Goal: Task Accomplishment & Management: Complete application form

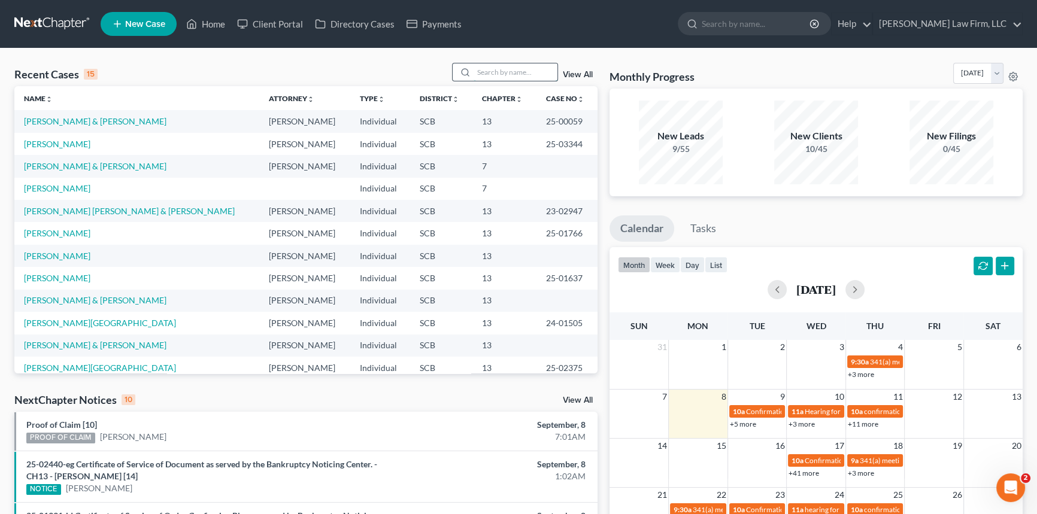
click at [479, 69] on input "search" at bounding box center [516, 71] width 84 height 17
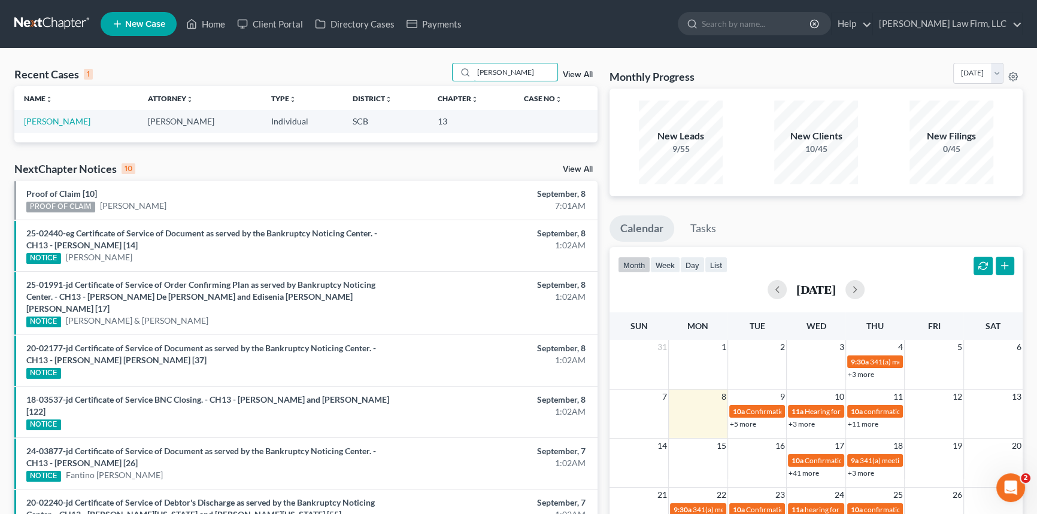
type input "Bernhardt"
click at [69, 118] on td "[PERSON_NAME]" at bounding box center [76, 121] width 124 height 22
click at [53, 120] on link "[PERSON_NAME]" at bounding box center [57, 121] width 66 height 10
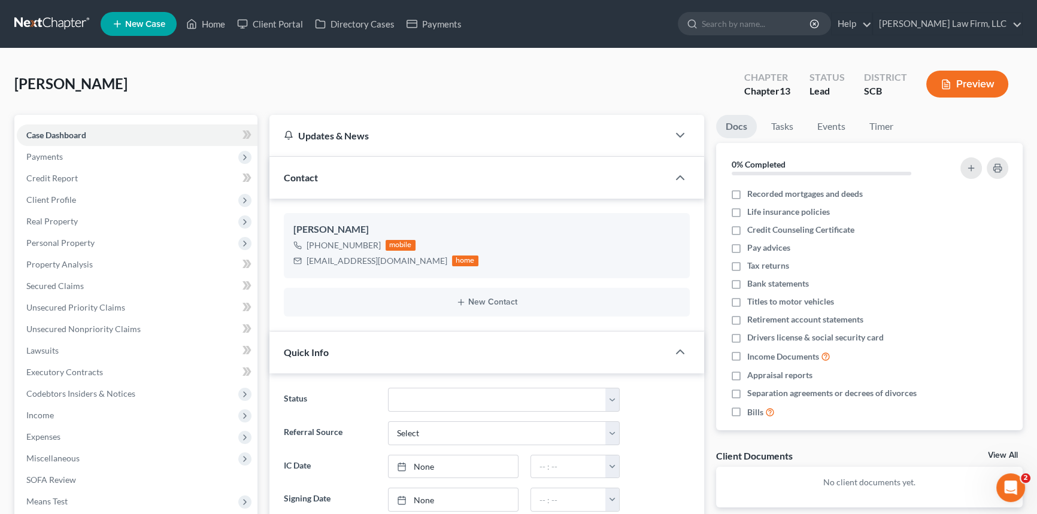
select select "0"
click at [611, 393] on select "Discharged Dismissed Filed In Progress Lead Lost Lead Ready to File To Review W…" at bounding box center [504, 400] width 232 height 24
select select "3"
click at [388, 388] on select "Discharged Dismissed Filed In Progress Lead Lost Lead Ready to File To Review W…" at bounding box center [504, 400] width 232 height 24
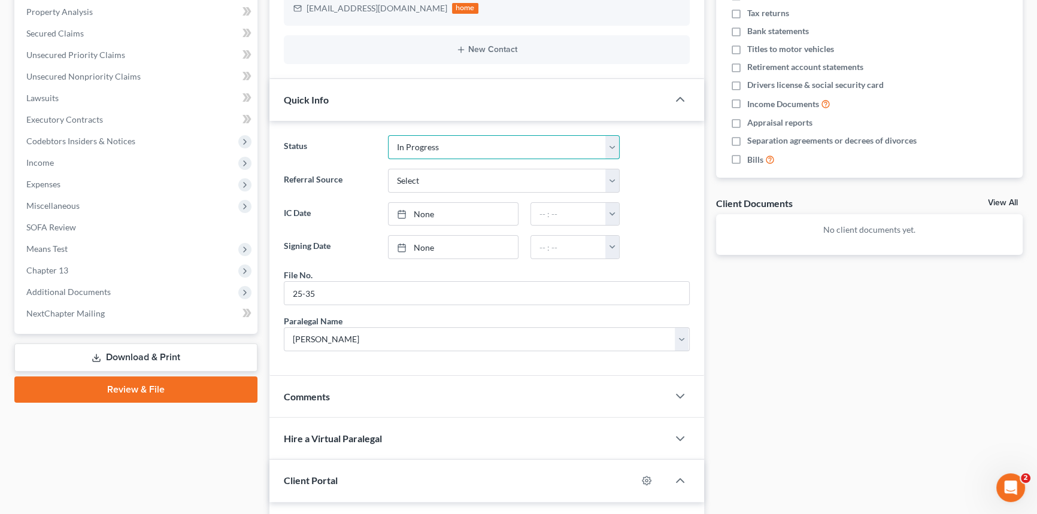
scroll to position [272, 0]
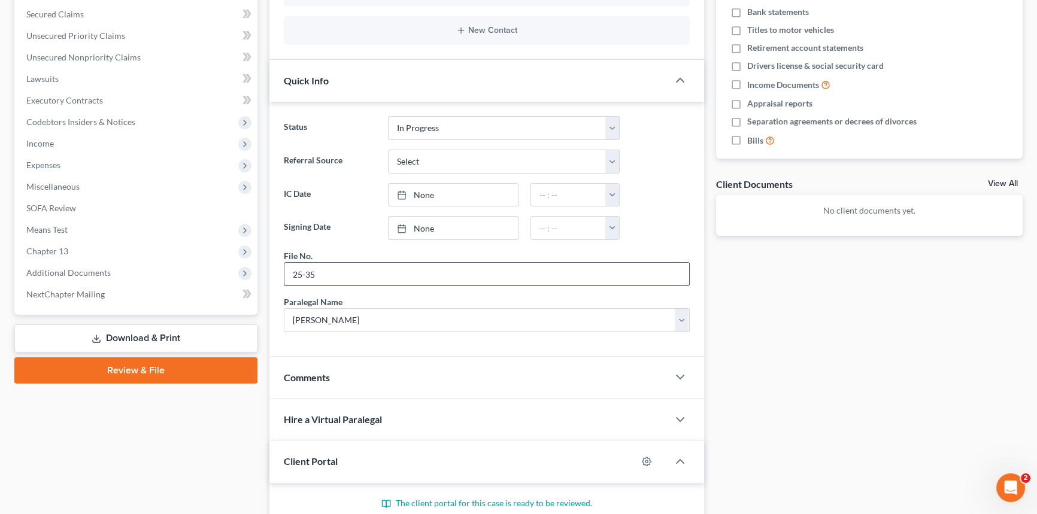
click at [323, 270] on input "25-35" at bounding box center [486, 274] width 405 height 23
click at [305, 270] on input "25-35" at bounding box center [486, 274] width 405 height 23
click at [327, 271] on input "25-235" at bounding box center [486, 274] width 405 height 23
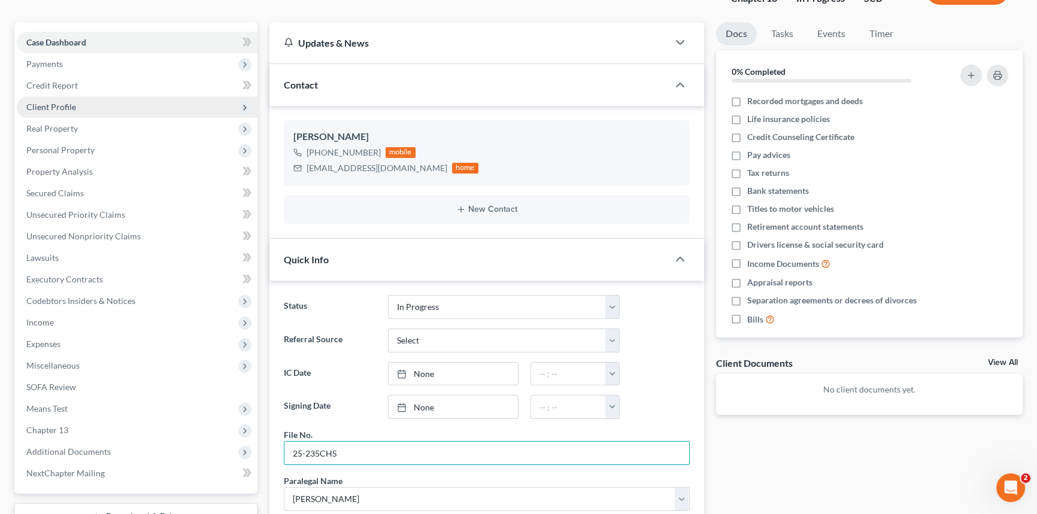
scroll to position [19, 0]
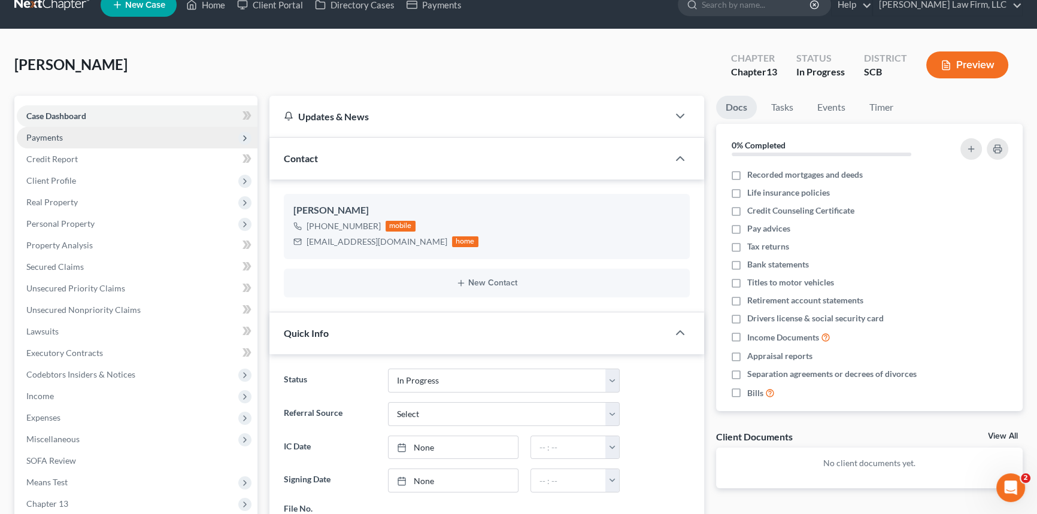
type input "25-235CHS"
click at [54, 137] on span "Payments" at bounding box center [44, 137] width 37 height 10
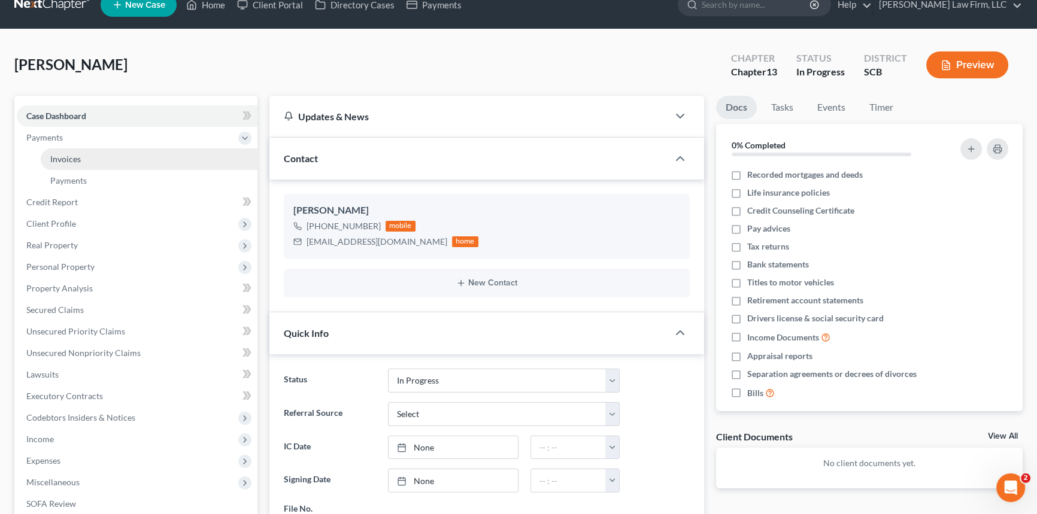
click at [75, 157] on span "Invoices" at bounding box center [65, 159] width 31 height 10
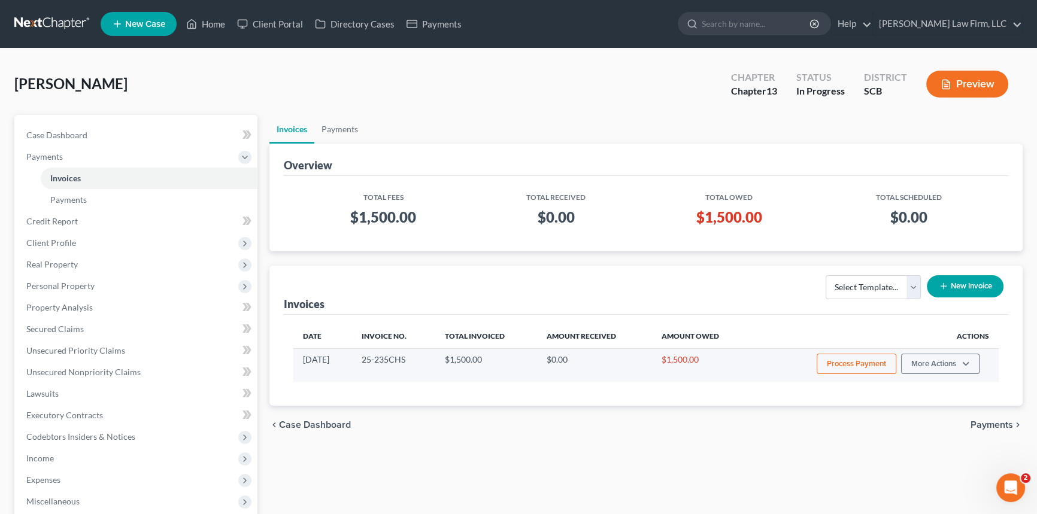
click at [880, 360] on button "Process Payment" at bounding box center [857, 364] width 80 height 20
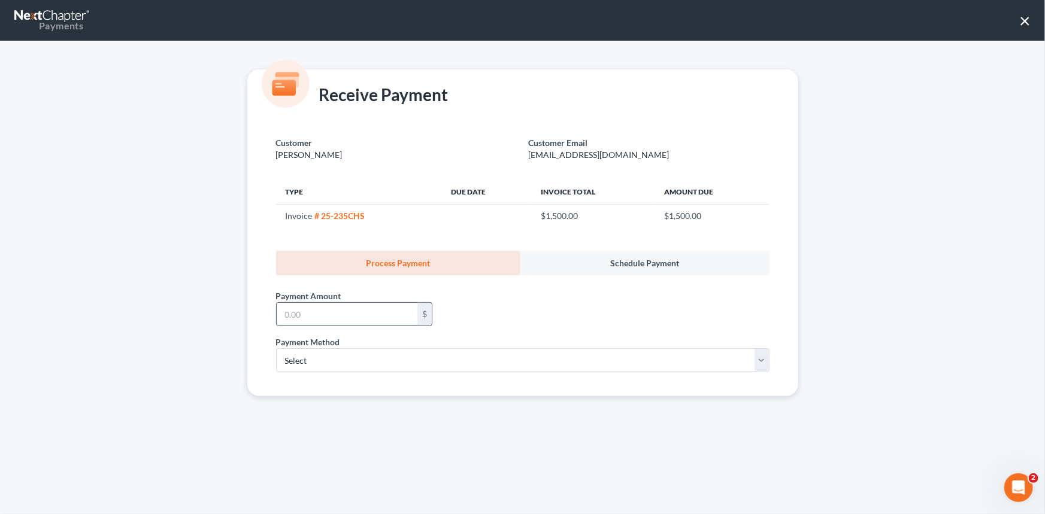
click at [302, 312] on input "text" at bounding box center [347, 314] width 141 height 23
type input "0"
type input "500.00"
click at [293, 359] on select "Select ACH Credit Card" at bounding box center [522, 360] width 493 height 24
select select "1"
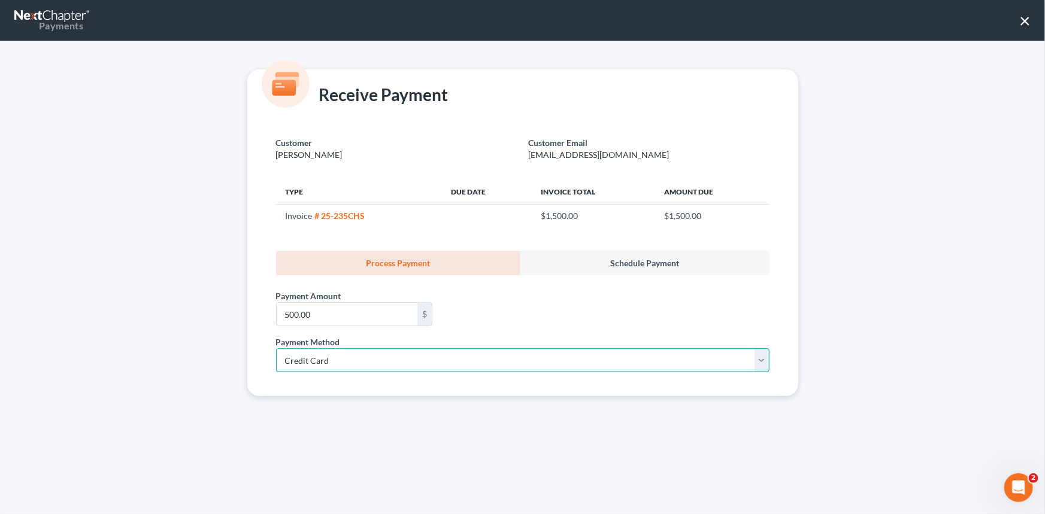
click at [276, 348] on select "Select ACH Credit Card" at bounding box center [522, 360] width 493 height 24
select select "42"
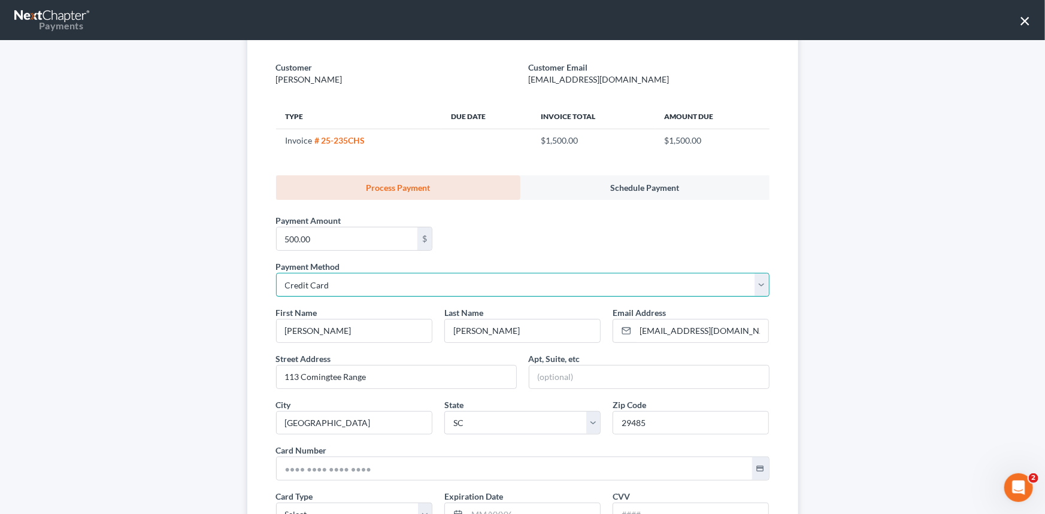
scroll to position [108, 0]
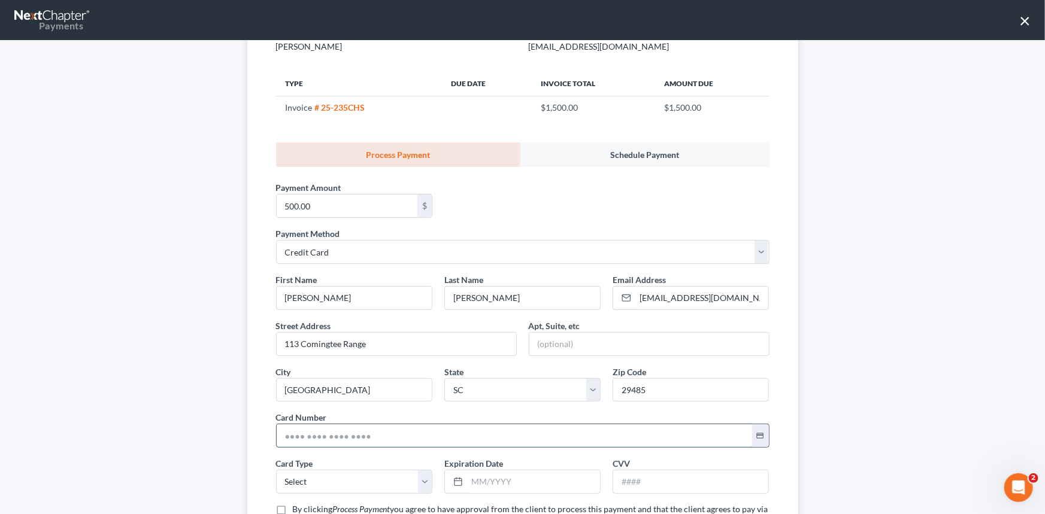
click at [279, 433] on input "text" at bounding box center [514, 435] width 475 height 23
type input "4737 0339 8939 4724"
click at [308, 481] on select "Select Visa MasterCard Discover American Express" at bounding box center [354, 482] width 156 height 24
select select "0"
click at [276, 470] on select "Select Visa MasterCard Discover American Express" at bounding box center [354, 482] width 156 height 24
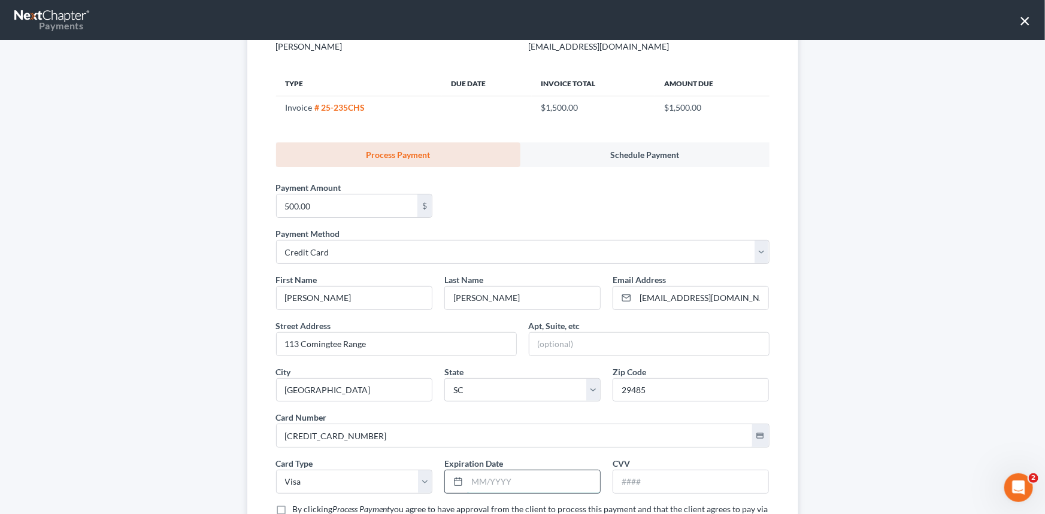
click at [487, 485] on input "text" at bounding box center [533, 482] width 133 height 23
type input "04/2026"
click at [626, 483] on input "text" at bounding box center [690, 482] width 155 height 23
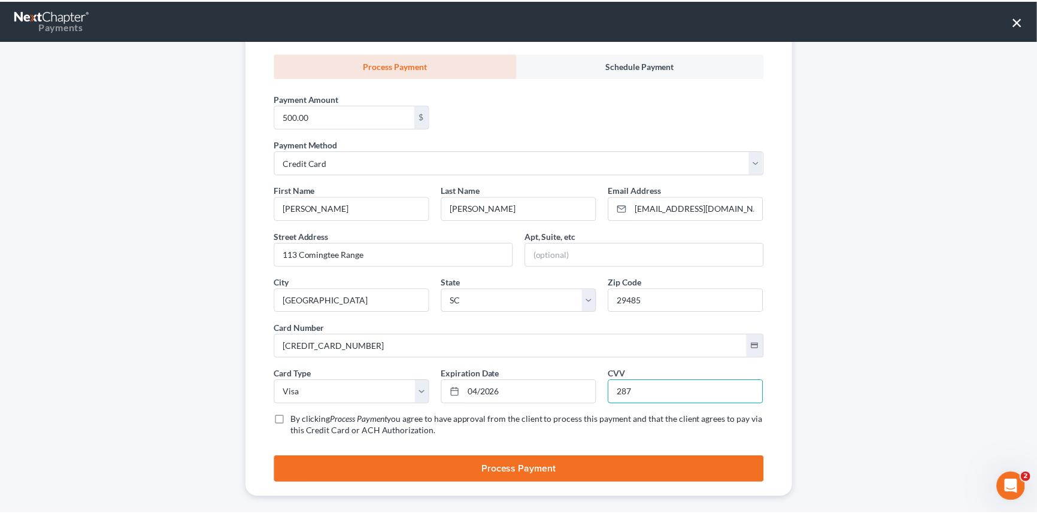
scroll to position [209, 0]
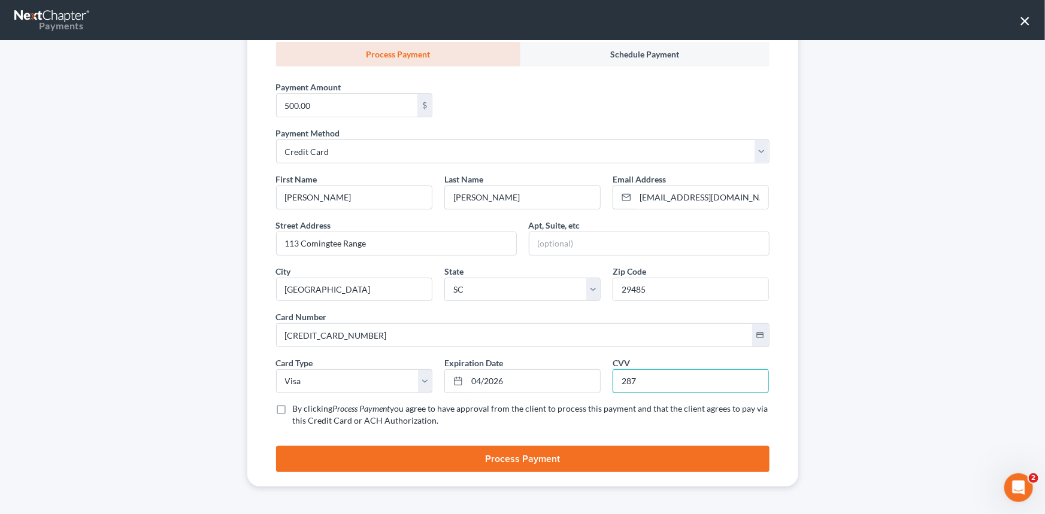
type input "287"
click at [293, 407] on label "By clicking Process Payment you agree to have approval from the client to proce…" at bounding box center [531, 415] width 477 height 24
click at [298, 407] on input "By clicking Process Payment you agree to have approval from the client to proce…" at bounding box center [302, 407] width 8 height 8
checkbox input "true"
click at [535, 456] on button "Process Payment" at bounding box center [522, 459] width 493 height 26
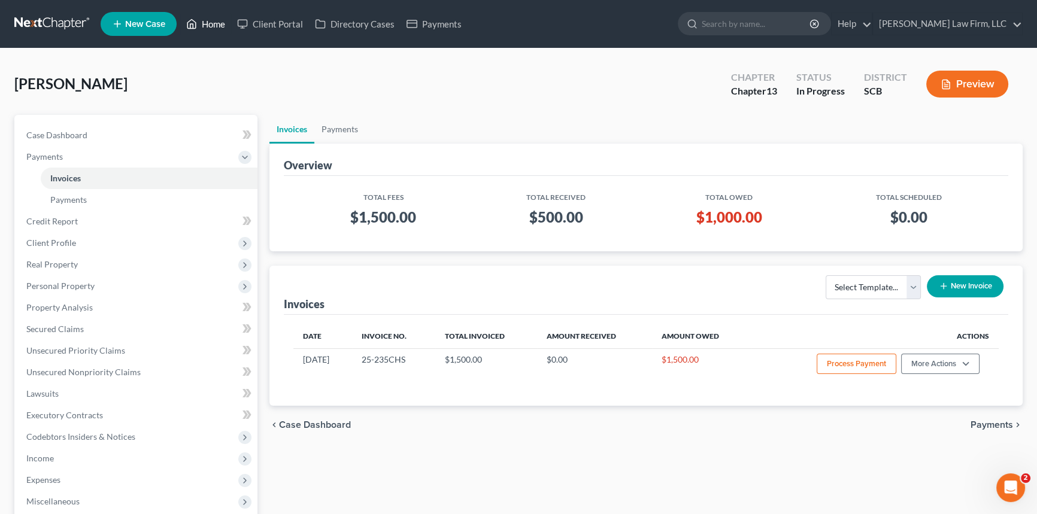
click at [216, 18] on link "Home" at bounding box center [205, 24] width 51 height 22
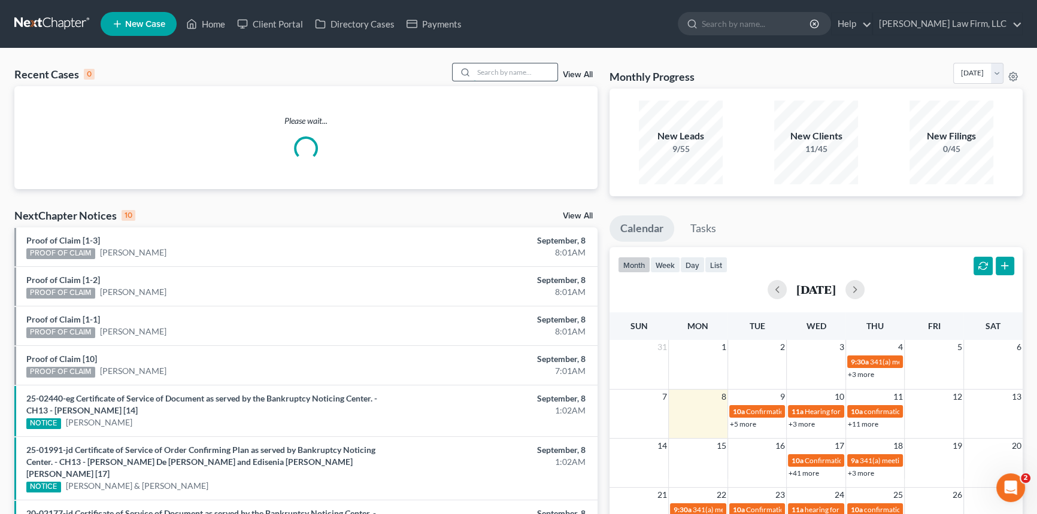
click at [505, 76] on input "search" at bounding box center [516, 71] width 84 height 17
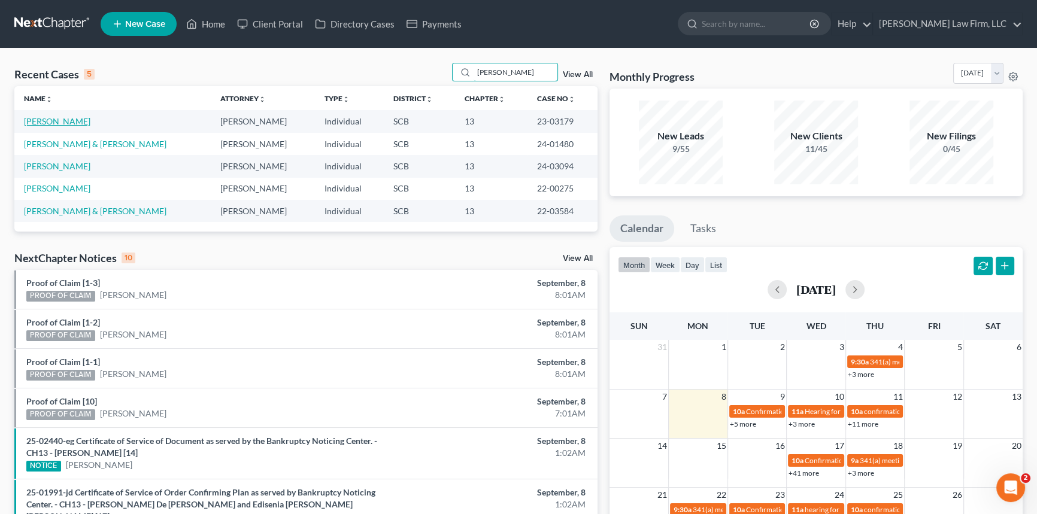
type input "lewis"
click at [54, 120] on link "Lewis, Craig" at bounding box center [57, 121] width 66 height 10
select select "4"
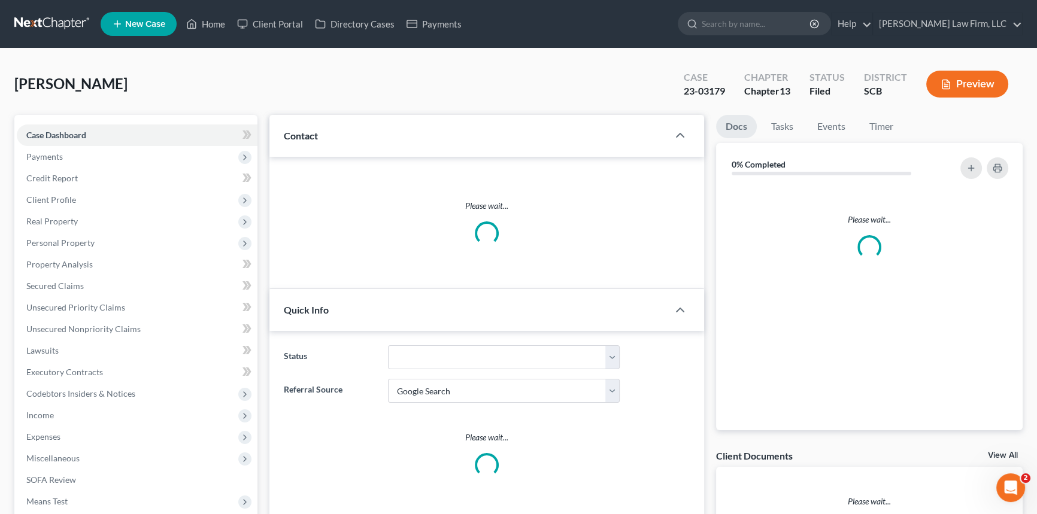
select select "0"
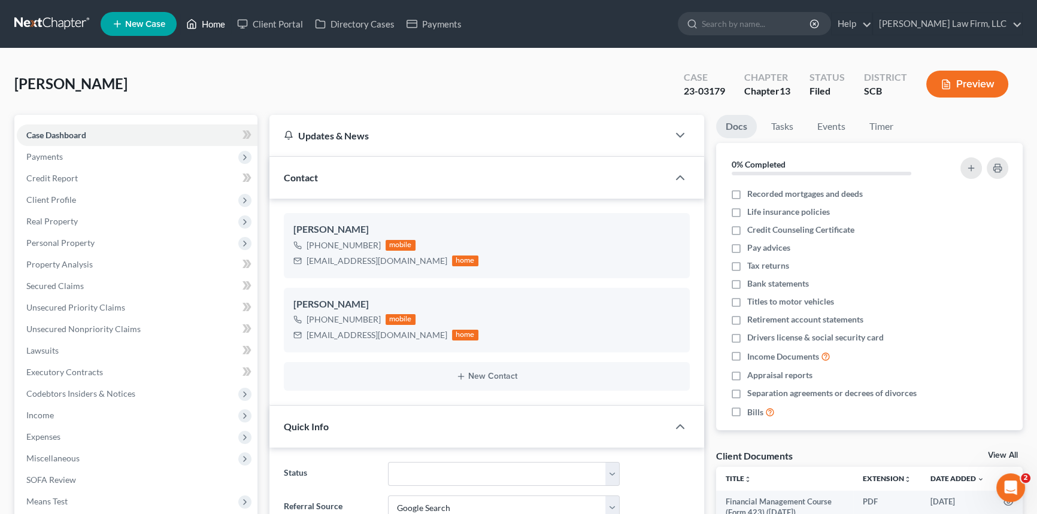
click at [213, 18] on link "Home" at bounding box center [205, 24] width 51 height 22
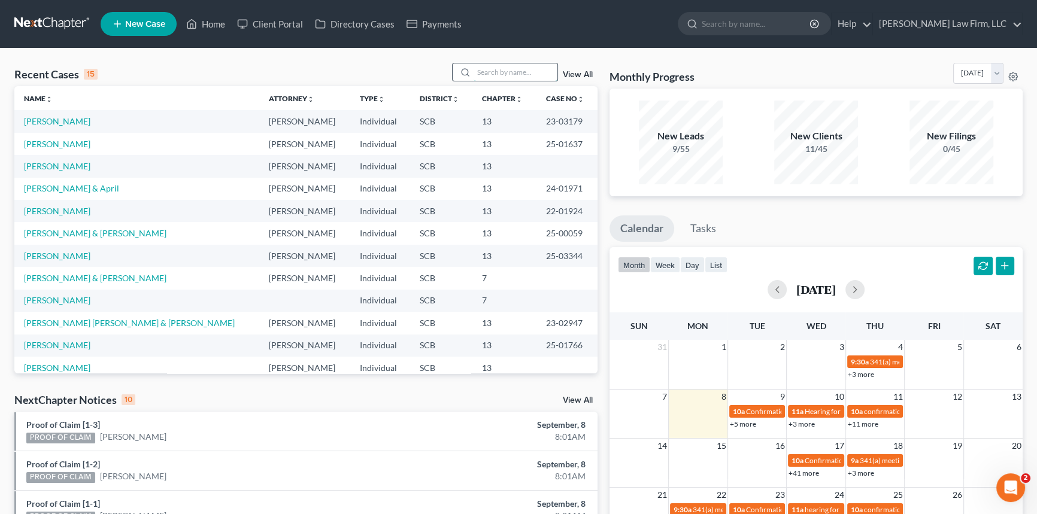
click at [482, 71] on input "search" at bounding box center [516, 71] width 84 height 17
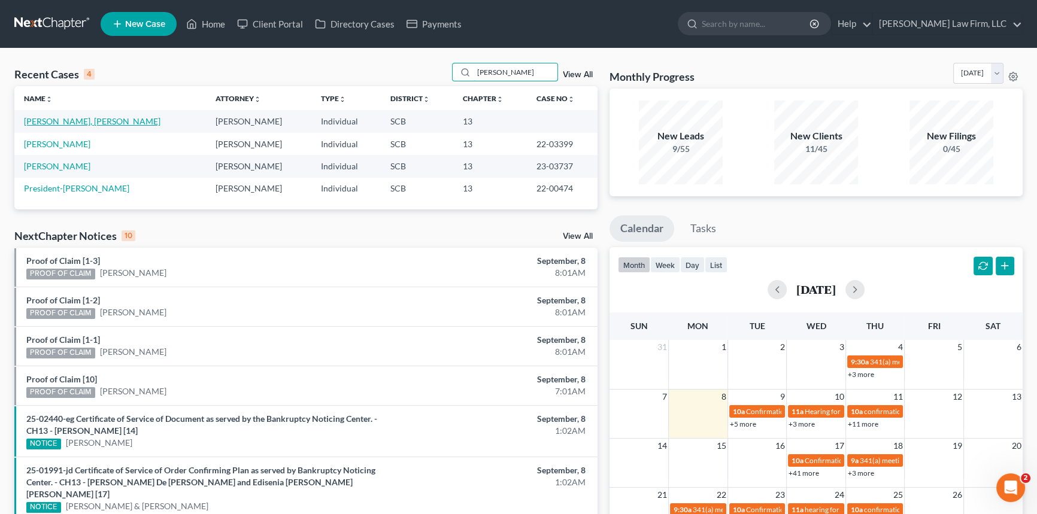
type input "CLARK"
click at [65, 117] on link "Clark, Chale Verdell" at bounding box center [92, 121] width 137 height 10
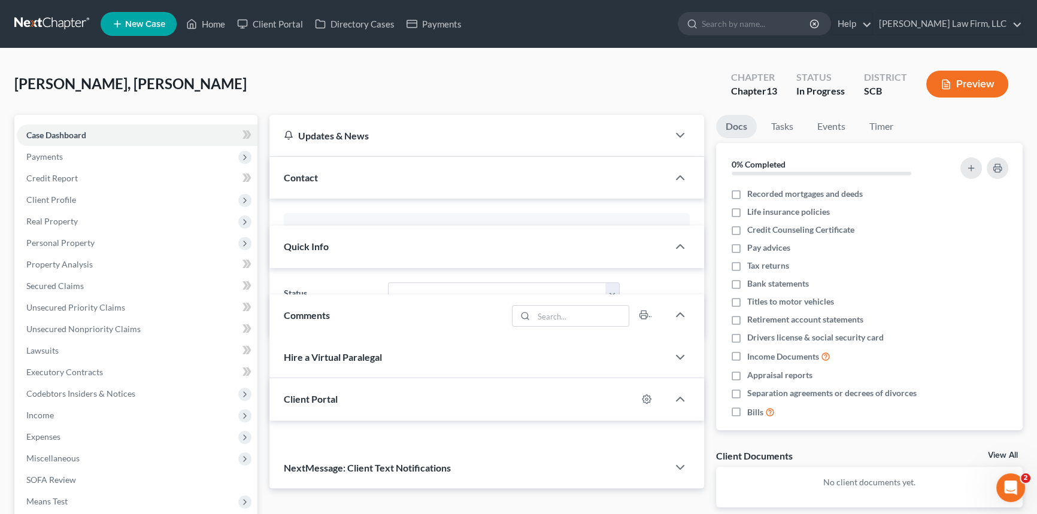
select select "0"
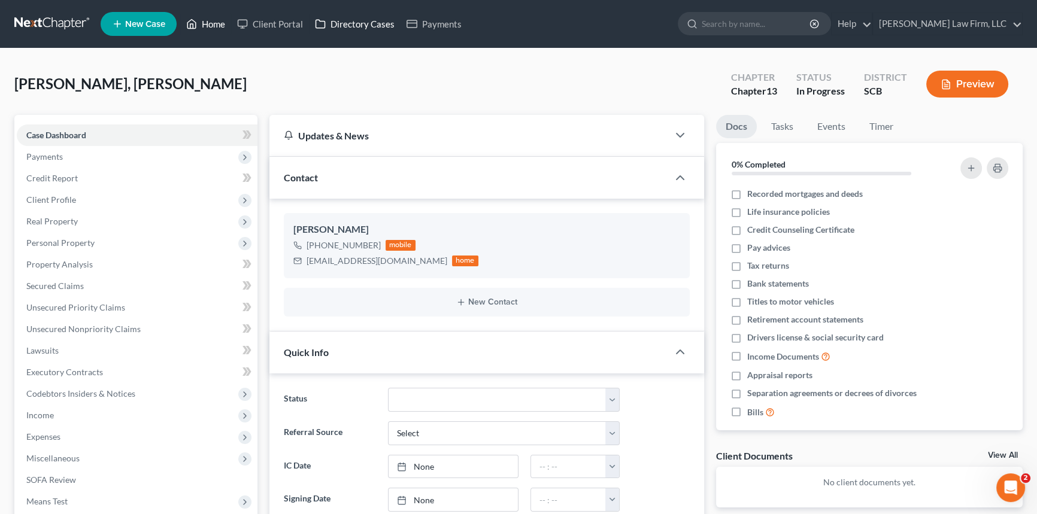
drag, startPoint x: 219, startPoint y: 20, endPoint x: 333, endPoint y: 25, distance: 114.4
click at [219, 20] on link "Home" at bounding box center [205, 24] width 51 height 22
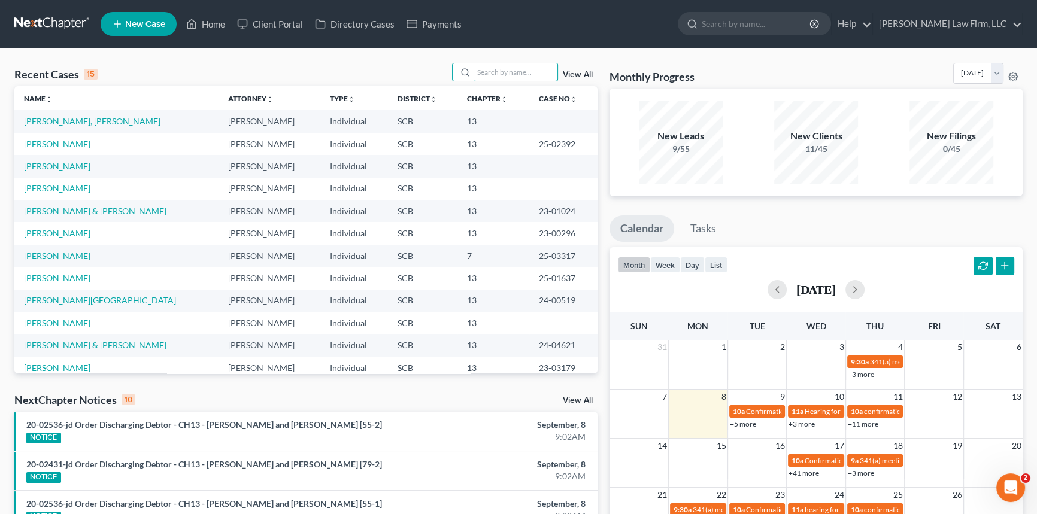
drag, startPoint x: 482, startPoint y: 66, endPoint x: 496, endPoint y: 59, distance: 15.3
click at [492, 60] on div "Recent Cases 15 View All Name unfold_more expand_more expand_less Attorney unfo…" at bounding box center [518, 461] width 1037 height 827
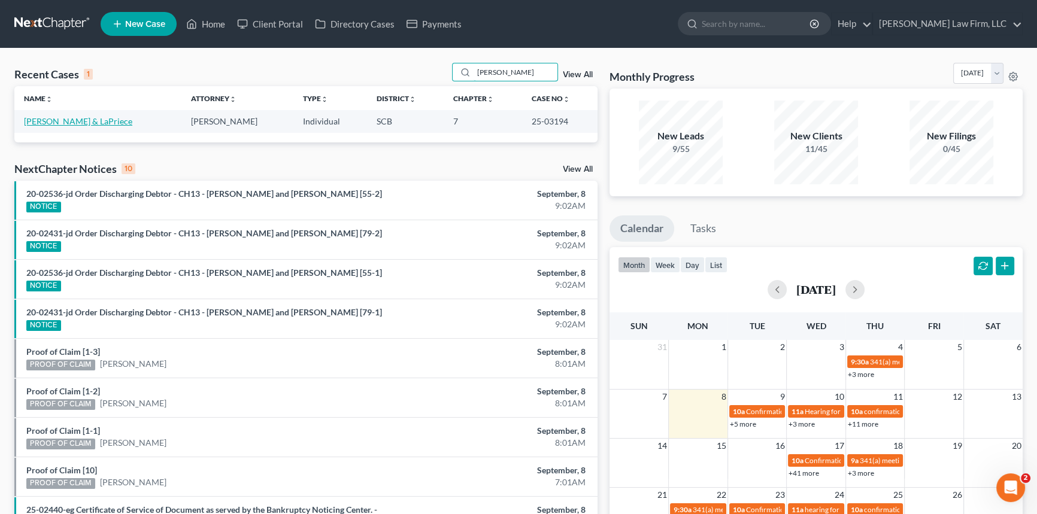
type input "stoltman"
click at [95, 119] on link "Stoltman, Steven & LaPriece" at bounding box center [78, 121] width 108 height 10
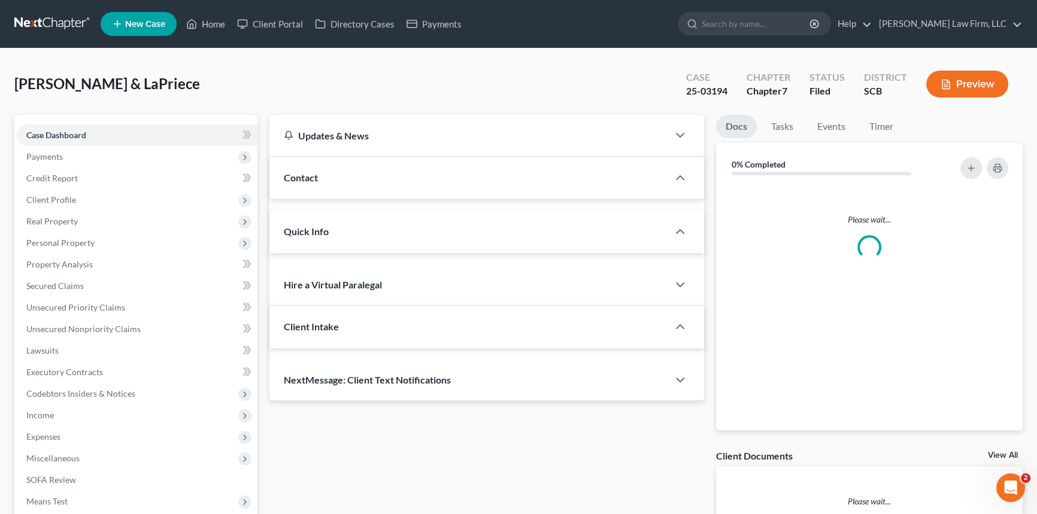
select select "0"
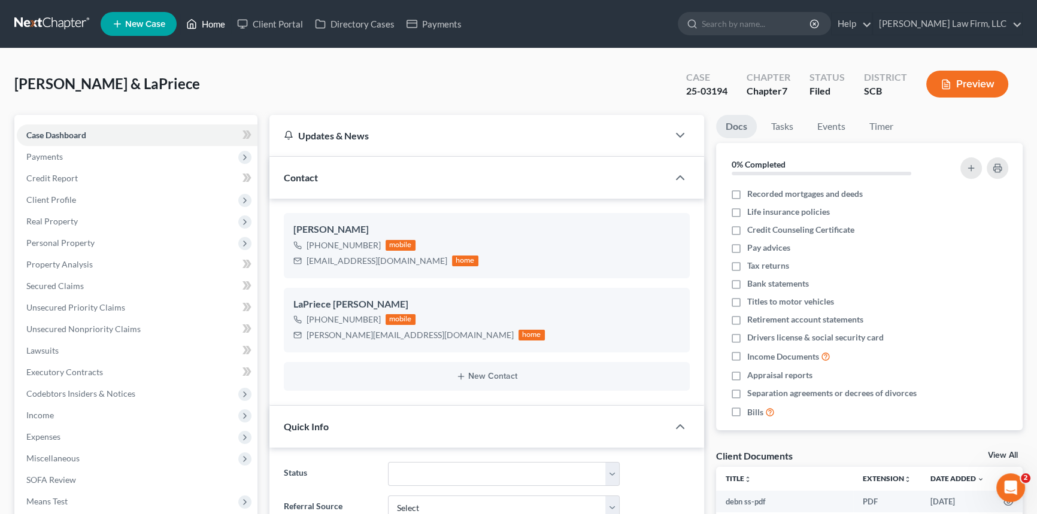
click at [214, 16] on link "Home" at bounding box center [205, 24] width 51 height 22
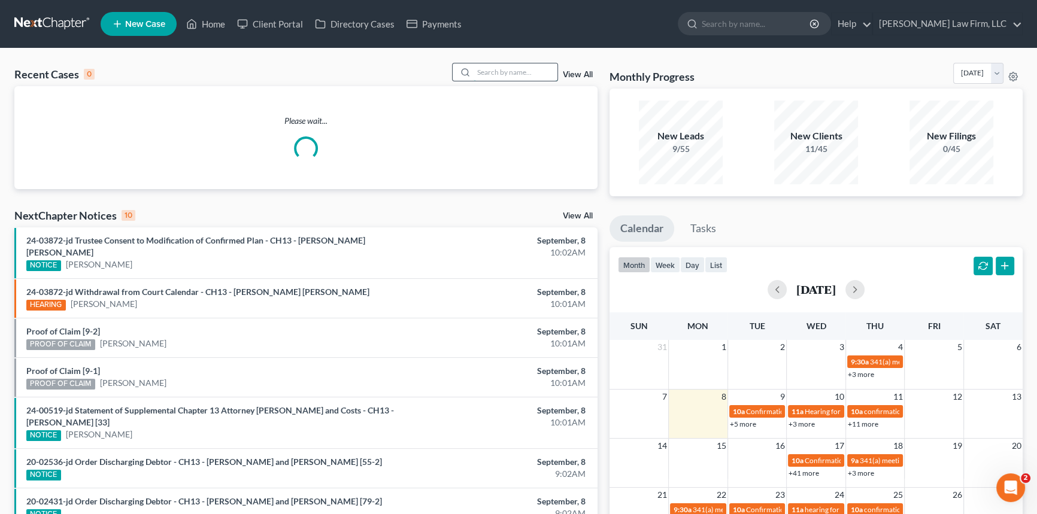
click at [477, 71] on input "search" at bounding box center [516, 71] width 84 height 17
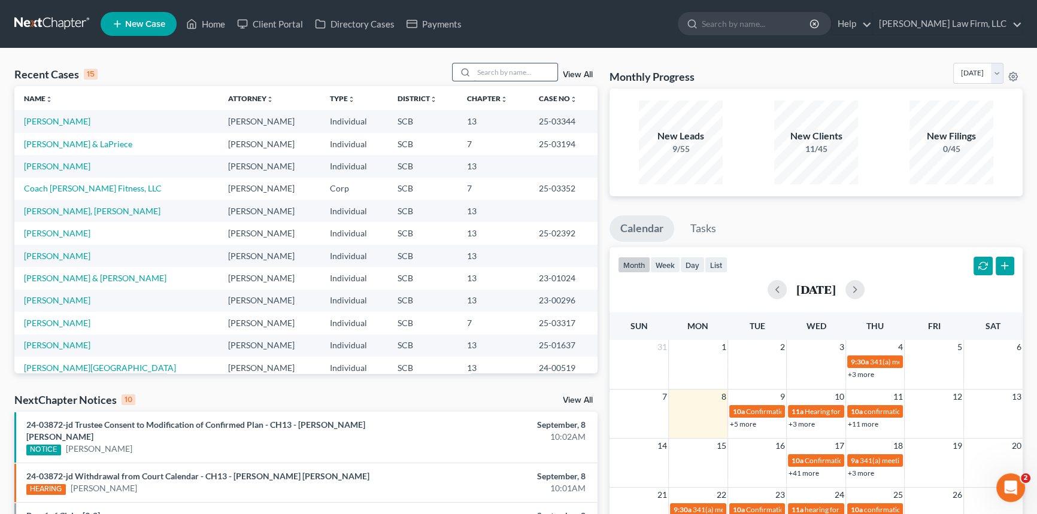
click at [475, 69] on input "search" at bounding box center [516, 71] width 84 height 17
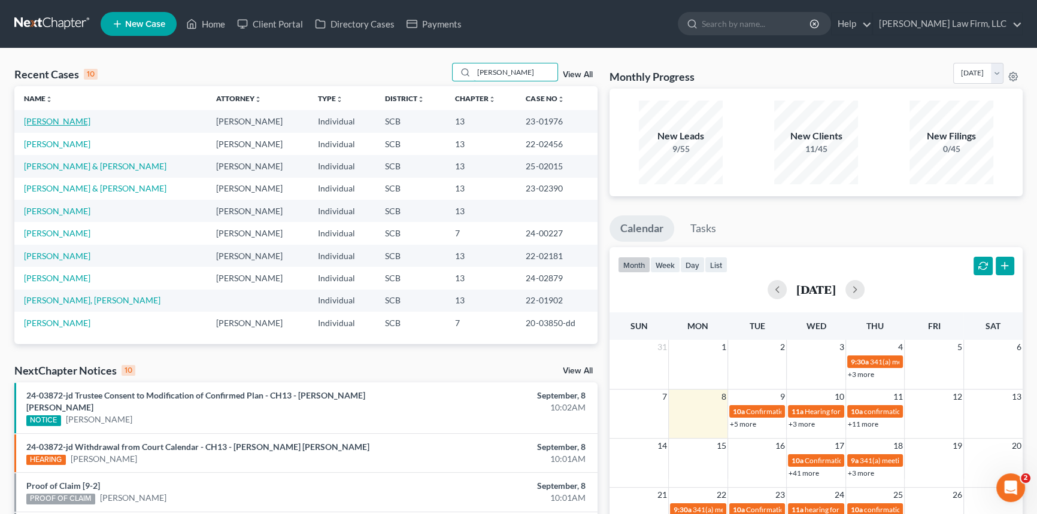
type input "davis"
click at [50, 121] on link "Davis, Krystal" at bounding box center [57, 121] width 66 height 10
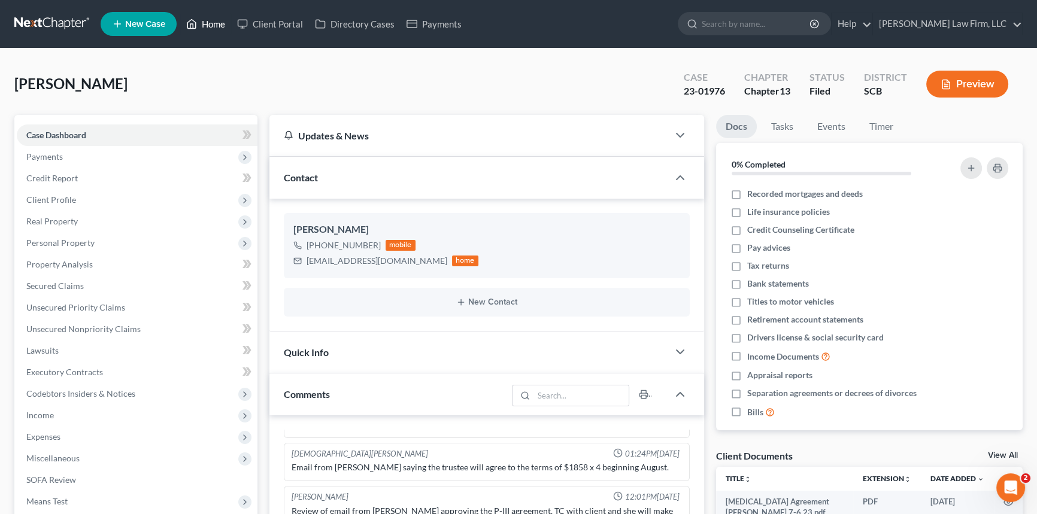
click at [219, 19] on link "Home" at bounding box center [205, 24] width 51 height 22
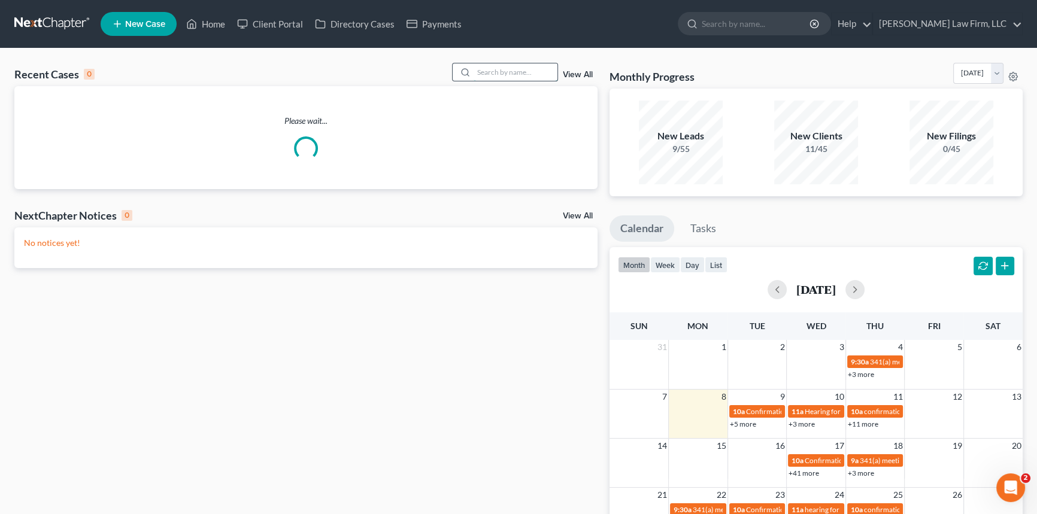
click at [474, 69] on input "search" at bounding box center [516, 71] width 84 height 17
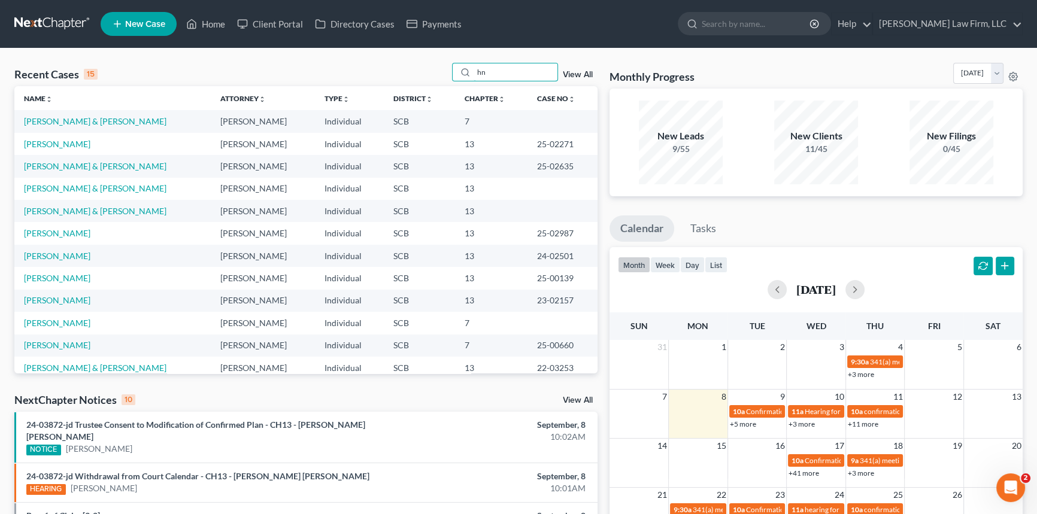
type input "n"
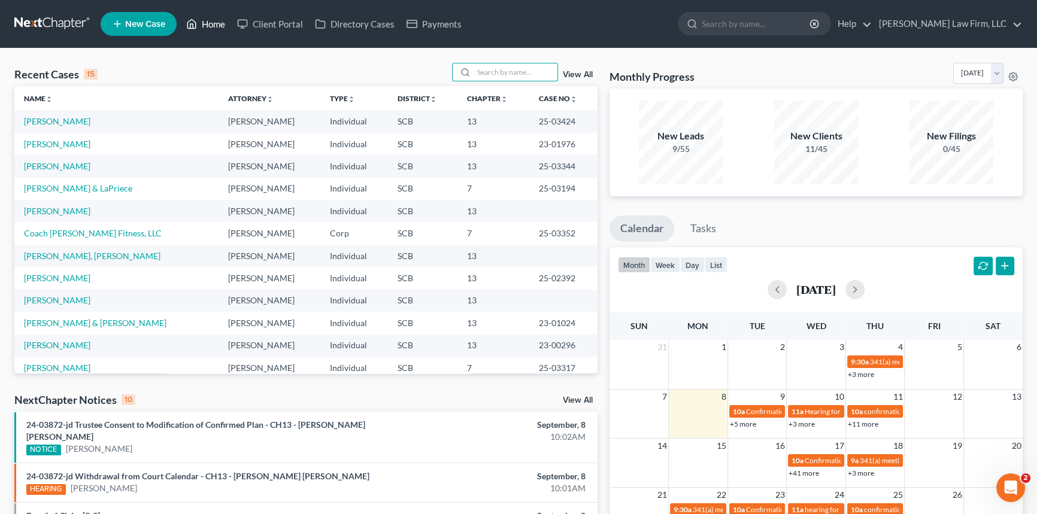
click at [216, 17] on link "Home" at bounding box center [205, 24] width 51 height 22
click at [480, 70] on input "search" at bounding box center [516, 71] width 84 height 17
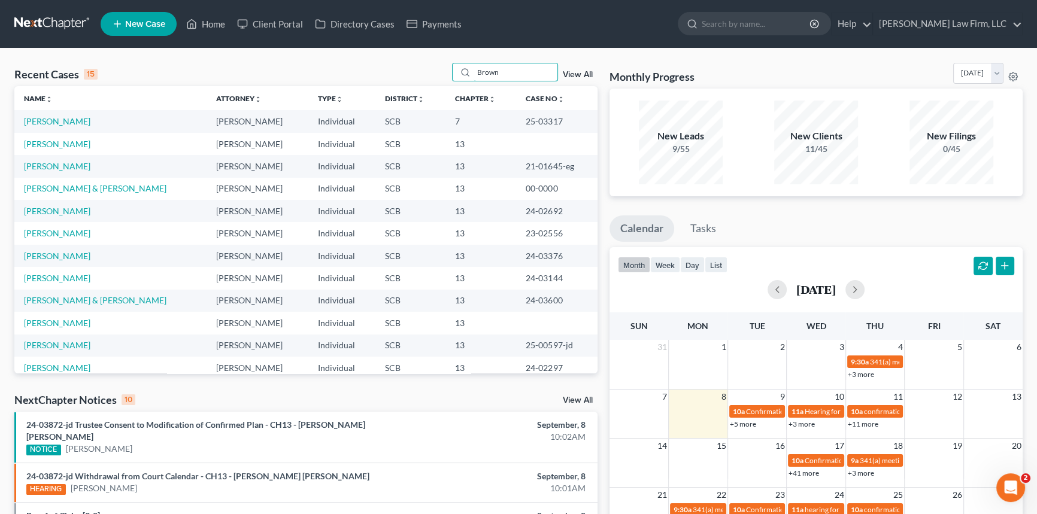
type input "Brown"
click at [130, 20] on span "New Case" at bounding box center [145, 24] width 40 height 9
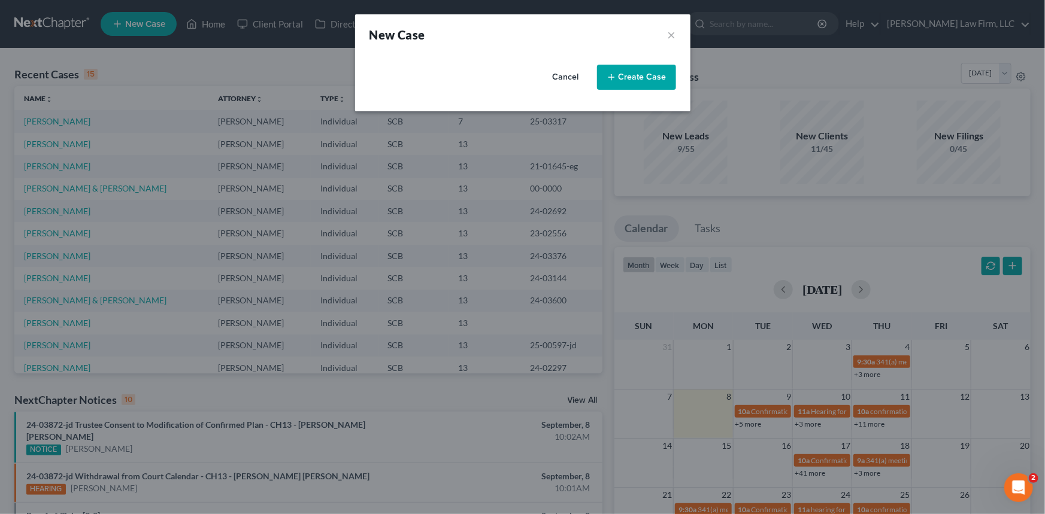
select select "72"
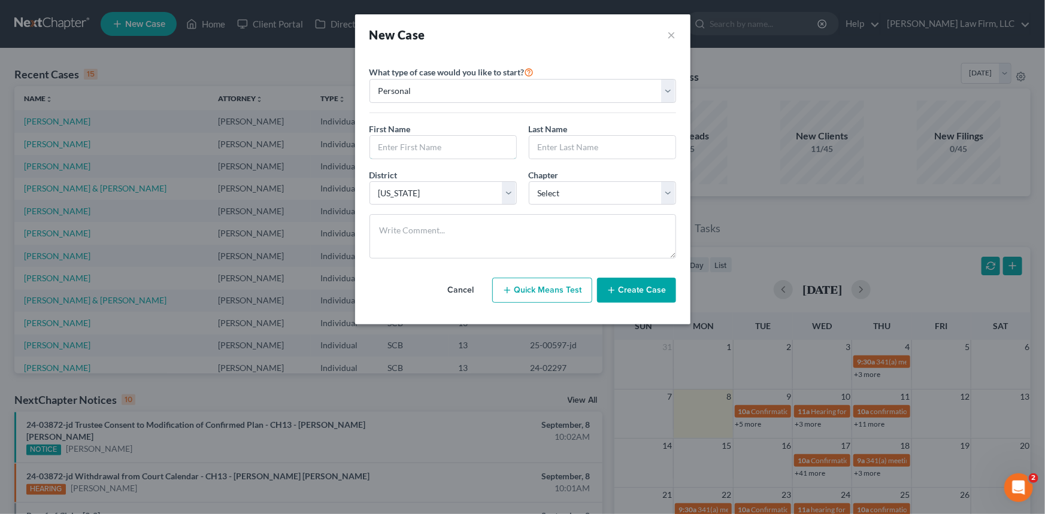
drag, startPoint x: 386, startPoint y: 136, endPoint x: 425, endPoint y: 122, distance: 41.3
click at [395, 132] on div "First Name *" at bounding box center [442, 141] width 159 height 37
type input "Rasheed"
type input "Brown"
click at [548, 187] on select "Select 7 11 12 13" at bounding box center [602, 193] width 147 height 24
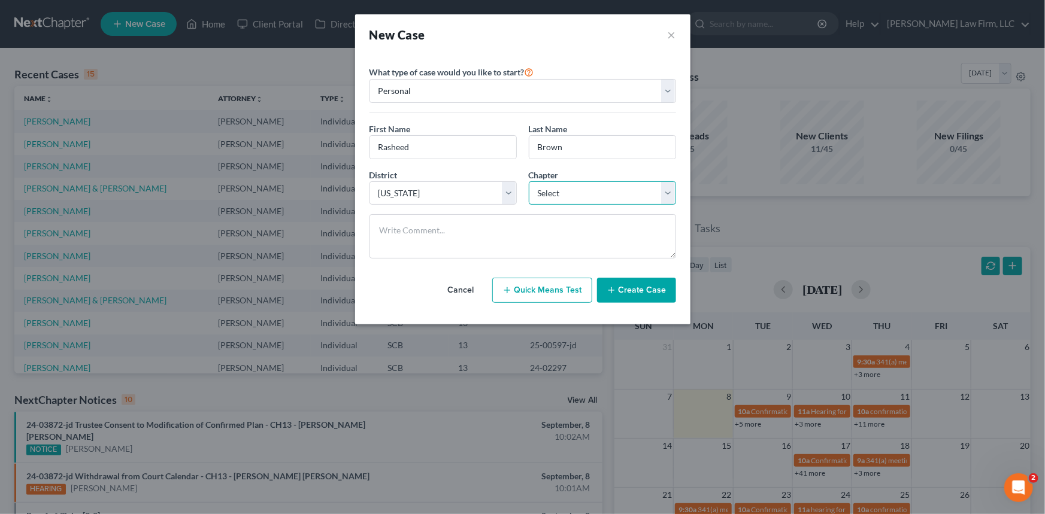
select select "3"
click at [529, 181] on select "Select 7 11 12 13" at bounding box center [602, 193] width 147 height 24
click at [632, 287] on button "Create Case" at bounding box center [636, 290] width 79 height 25
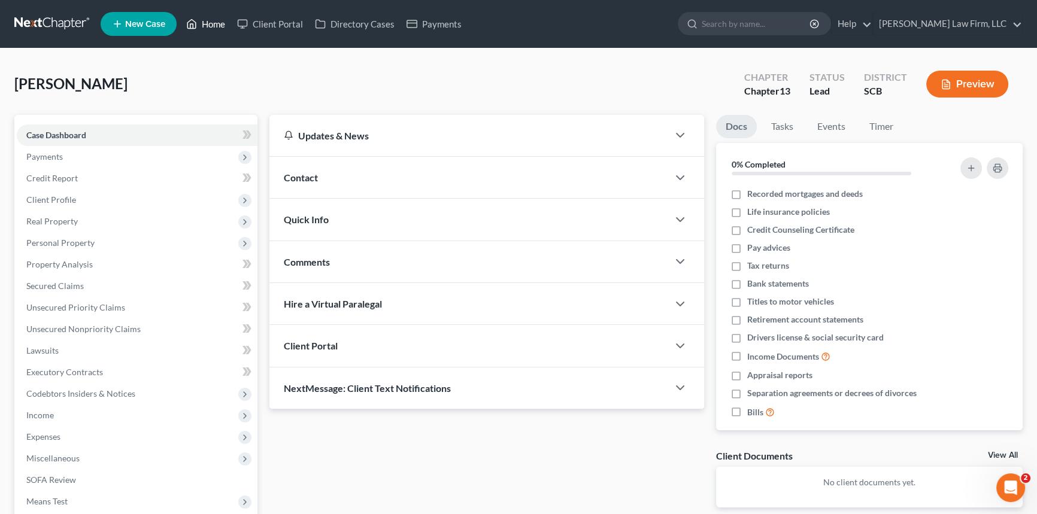
click at [216, 15] on link "Home" at bounding box center [205, 24] width 51 height 22
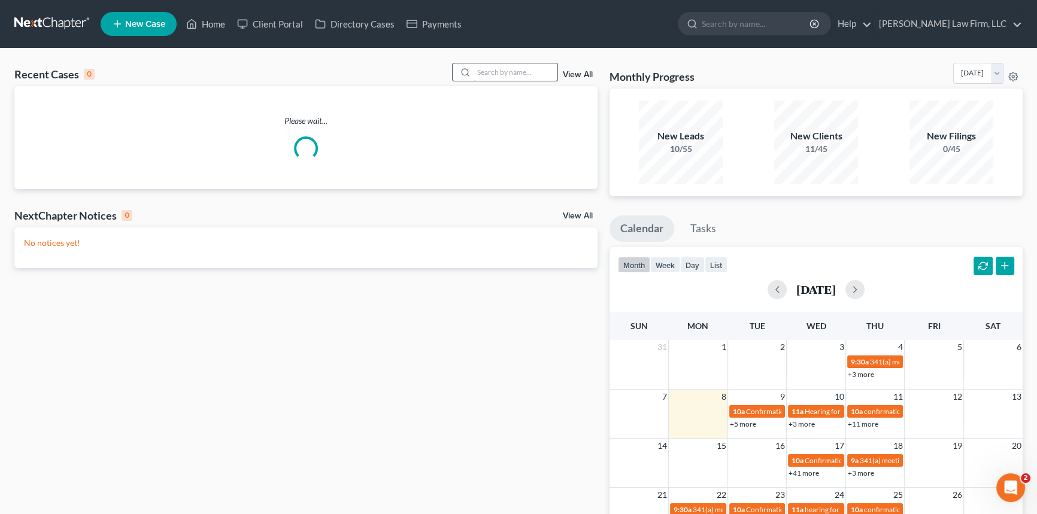
click at [484, 69] on input "search" at bounding box center [516, 71] width 84 height 17
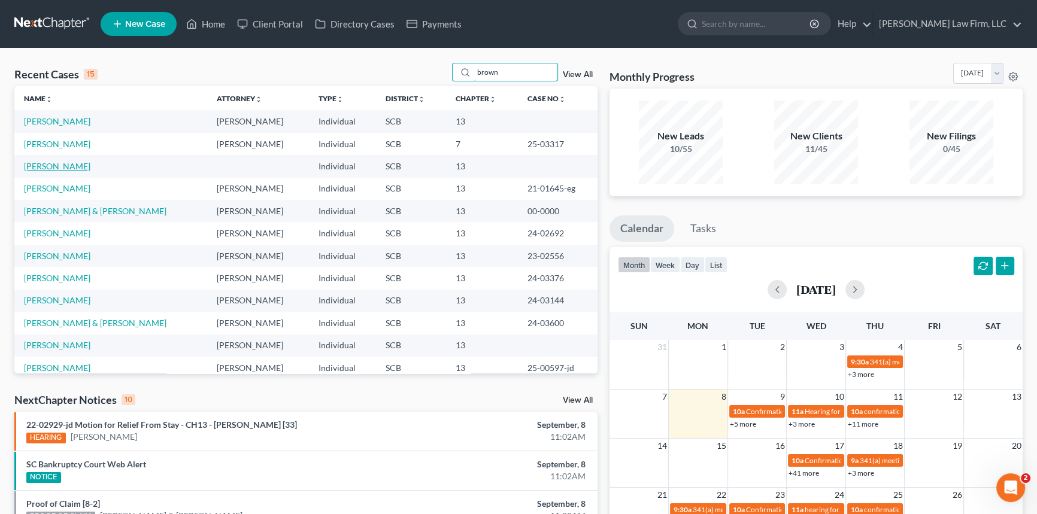
type input "brown"
click at [62, 164] on link "Brown, Rasheed" at bounding box center [57, 166] width 66 height 10
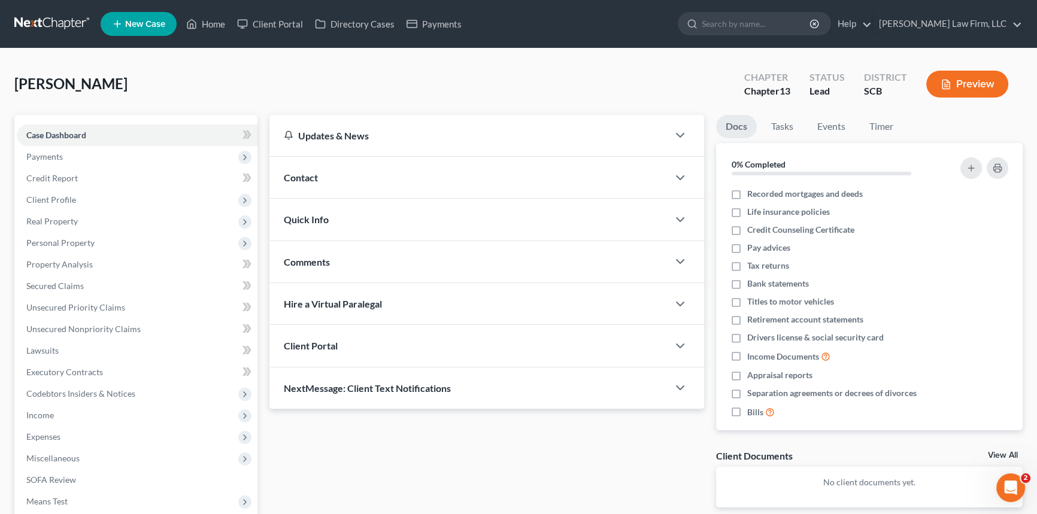
click at [304, 172] on span "Contact" at bounding box center [301, 177] width 34 height 11
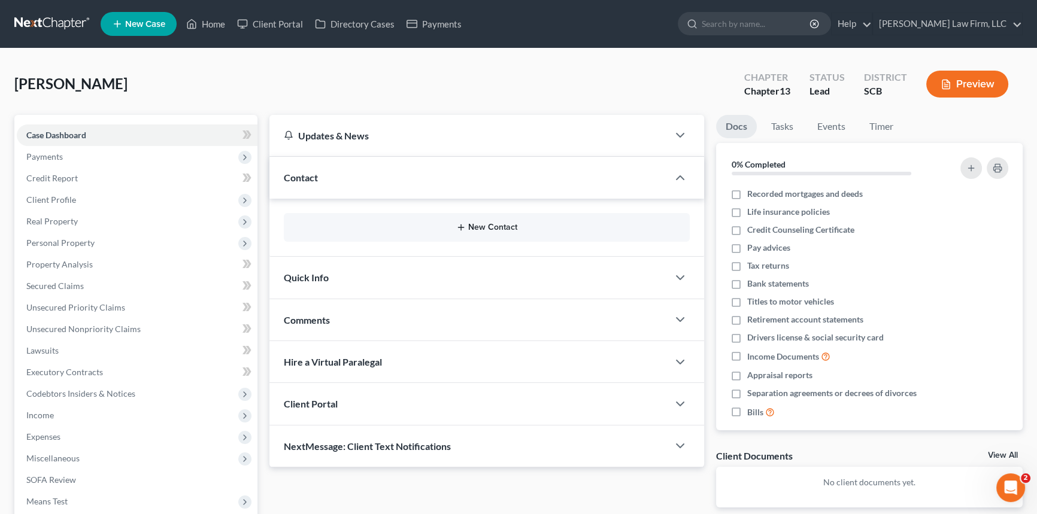
click at [484, 226] on button "New Contact" at bounding box center [486, 228] width 387 height 10
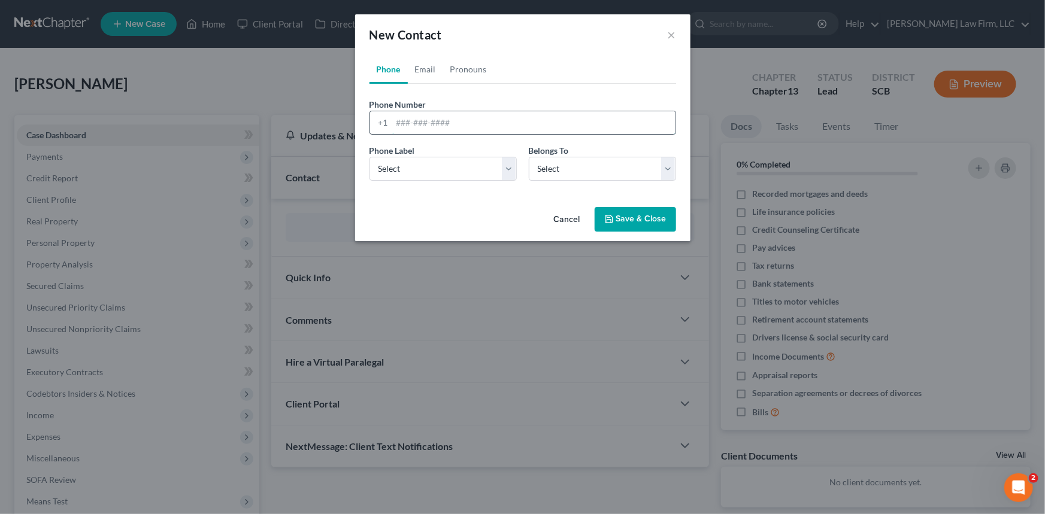
click at [394, 123] on input "tel" at bounding box center [533, 122] width 283 height 23
type input "843-408-7656"
drag, startPoint x: 509, startPoint y: 168, endPoint x: 365, endPoint y: 199, distance: 147.6
click at [509, 168] on select "Select Mobile Home Work Other" at bounding box center [442, 169] width 147 height 24
select select "0"
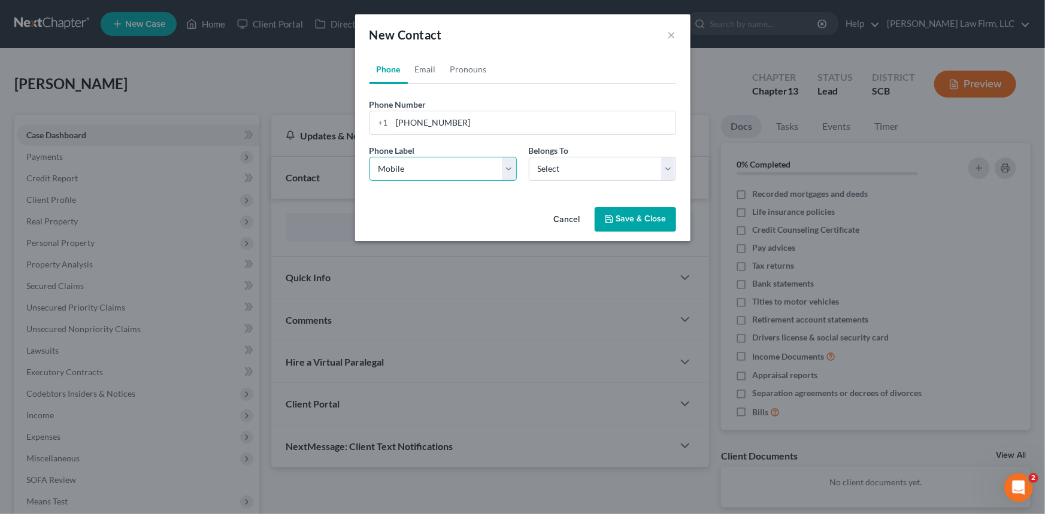
click at [369, 157] on select "Select Mobile Home Work Other" at bounding box center [442, 169] width 147 height 24
click at [554, 163] on select "Select Client Other" at bounding box center [602, 169] width 147 height 24
select select "0"
click at [529, 157] on select "Select Client Other" at bounding box center [602, 169] width 147 height 24
select select "0"
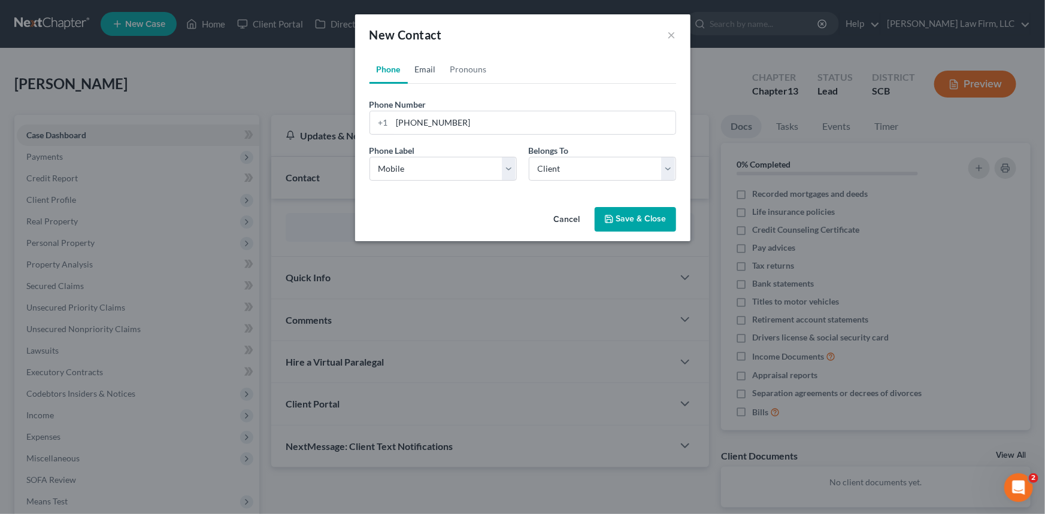
click at [420, 65] on link "Email" at bounding box center [425, 69] width 35 height 29
click at [400, 120] on input "email" at bounding box center [533, 122] width 283 height 23
type input "rasheedabrown76@gmail.com"
click at [508, 165] on select "Select Home Work Other" at bounding box center [442, 169] width 147 height 24
select select "0"
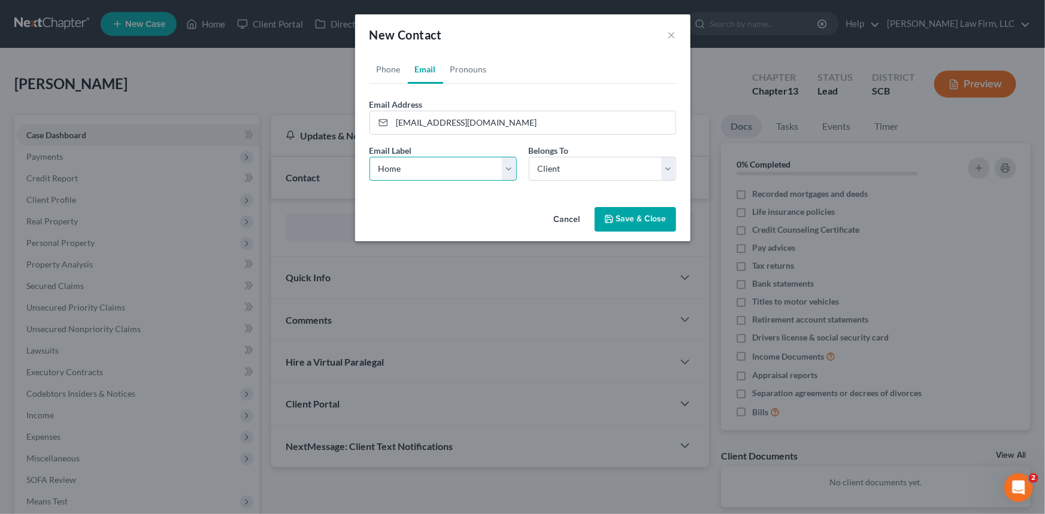
click at [369, 157] on select "Select Home Work Other" at bounding box center [442, 169] width 147 height 24
click at [633, 216] on button "Save & Close" at bounding box center [635, 219] width 81 height 25
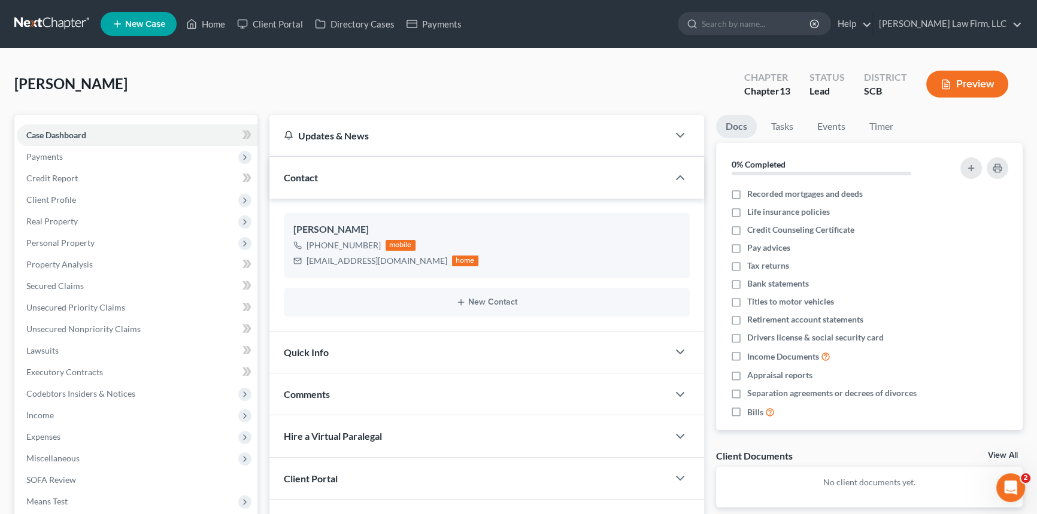
click at [300, 347] on span "Quick Info" at bounding box center [306, 352] width 45 height 11
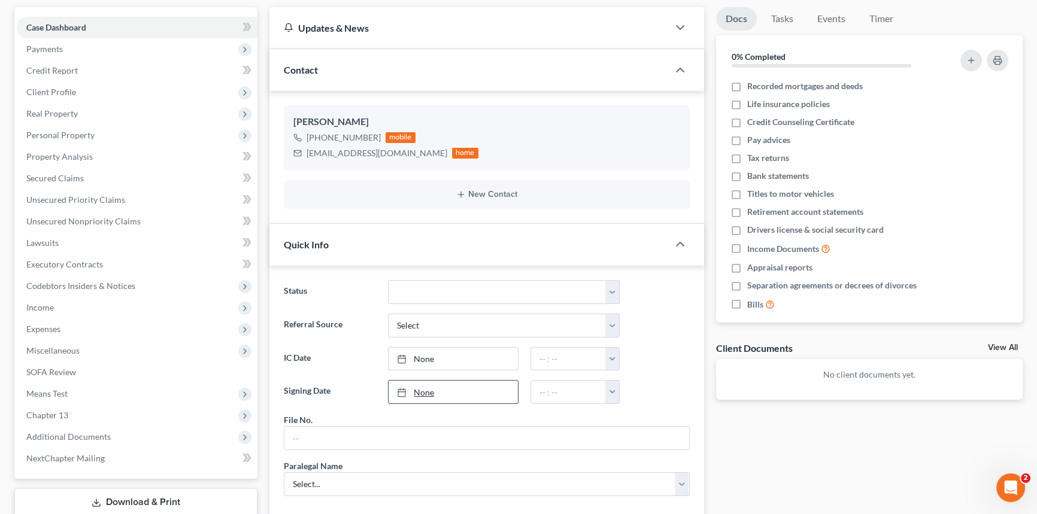
scroll to position [108, 0]
click at [320, 441] on input "text" at bounding box center [486, 437] width 405 height 23
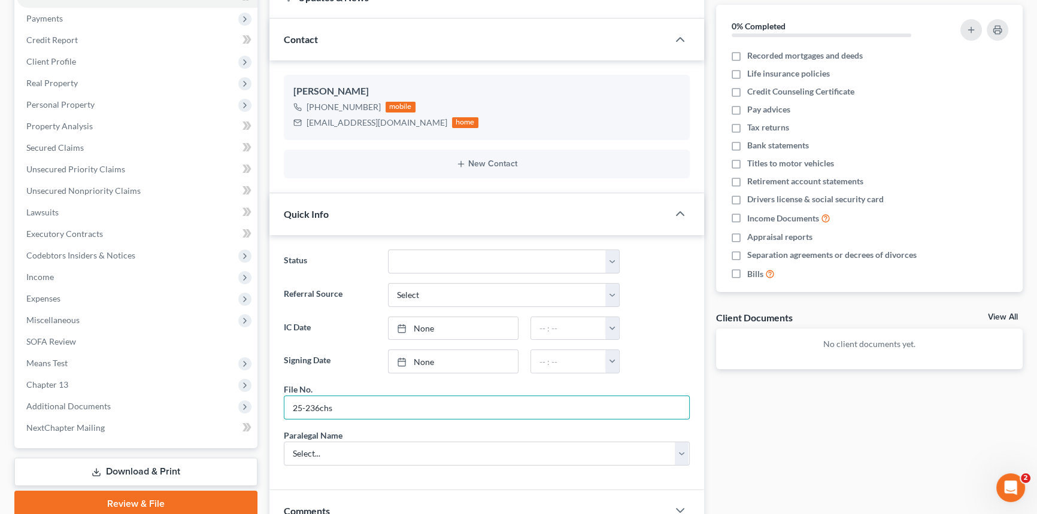
scroll to position [163, 0]
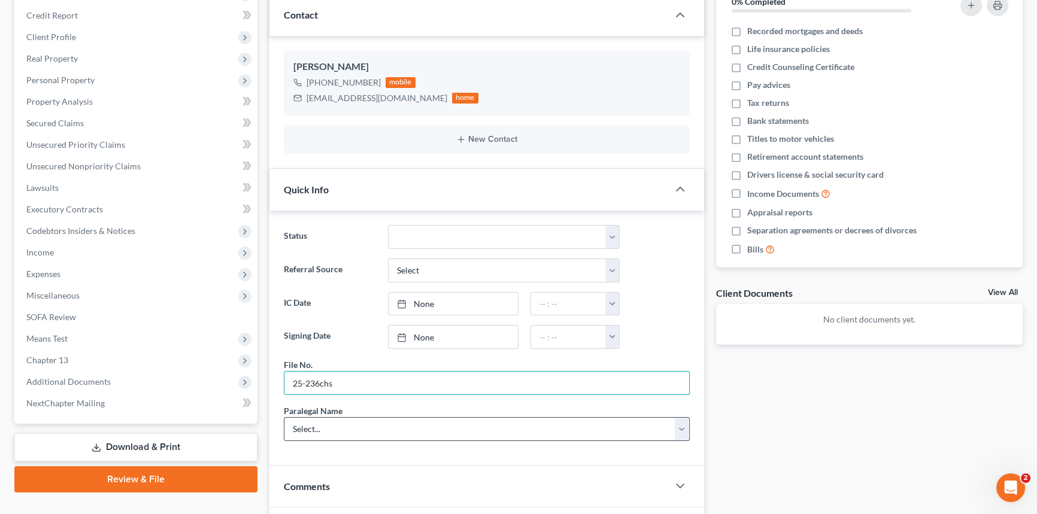
type input "25-236chs"
click at [301, 422] on select "Select... Shawnda Engram Mercedes Sawyer Kristi Keen Sirena Starkes" at bounding box center [487, 429] width 406 height 24
select select "0"
click at [284, 417] on select "Select... Shawnda Engram Mercedes Sawyer Kristi Keen Sirena Starkes" at bounding box center [487, 429] width 406 height 24
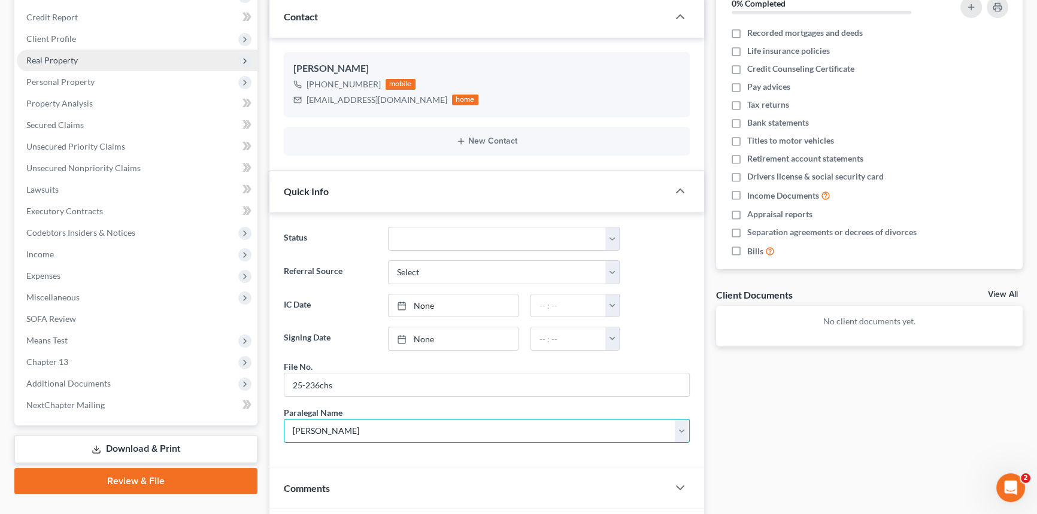
scroll to position [108, 0]
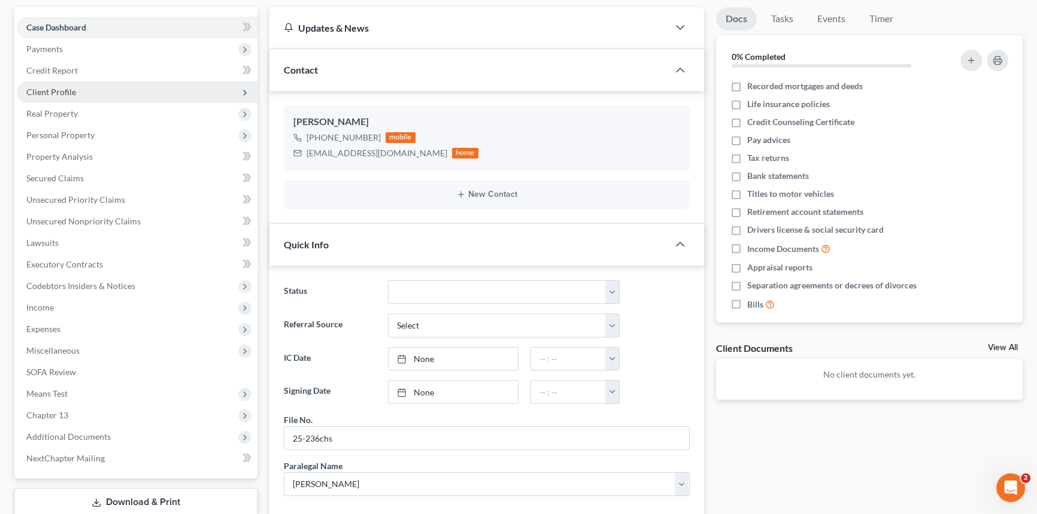
click at [53, 87] on span "Client Profile" at bounding box center [51, 92] width 50 height 10
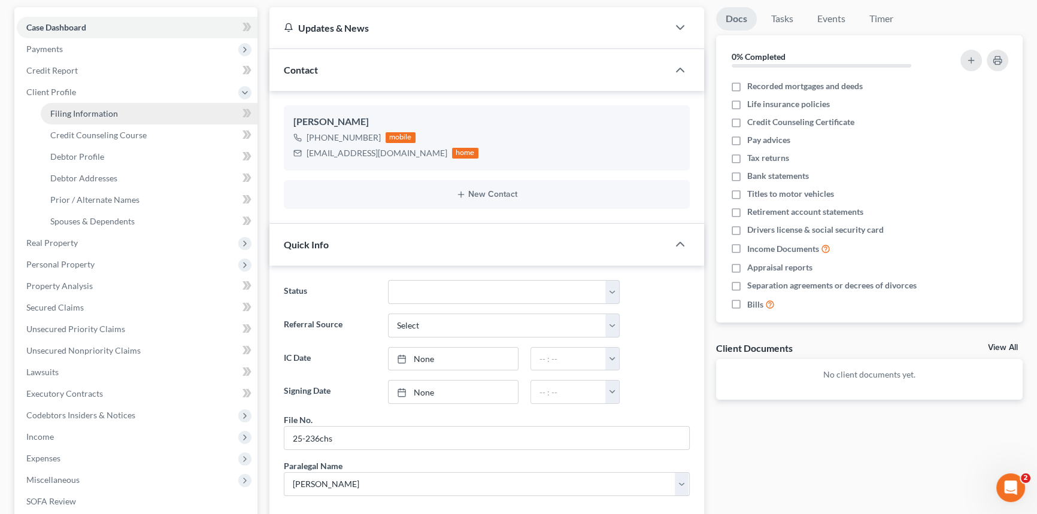
click at [75, 109] on span "Filing Information" at bounding box center [84, 113] width 68 height 10
select select "1"
select select "0"
select select "3"
select select "72"
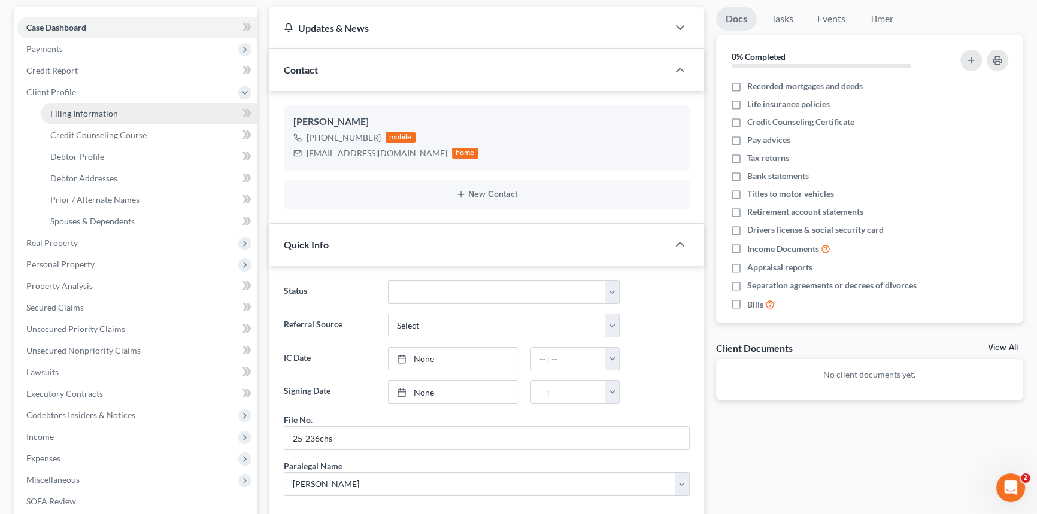
select select "42"
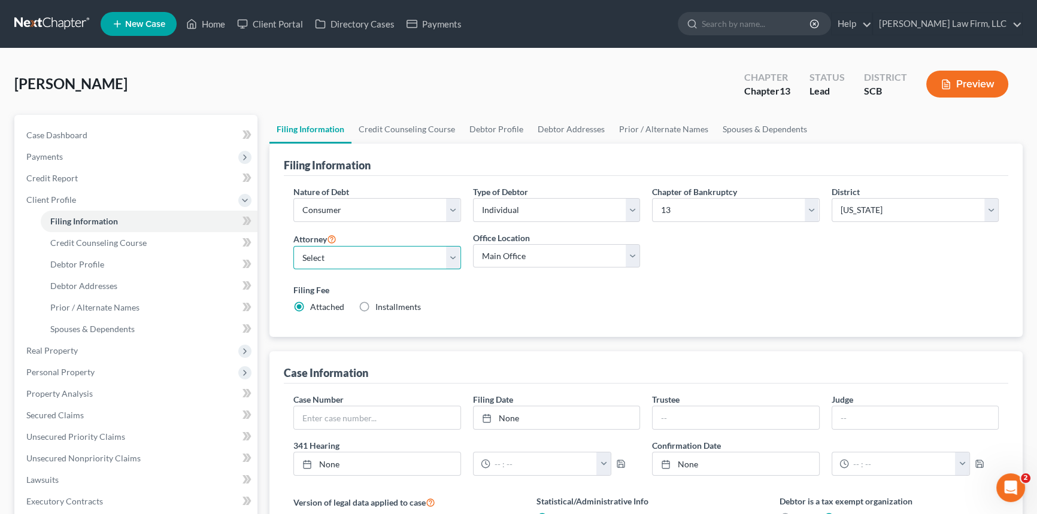
click at [453, 257] on select "Select Robert Meredith, Jr. - SCB Elizabeth Heilig - SCB" at bounding box center [377, 258] width 168 height 24
select select "0"
click at [293, 246] on select "Select Robert Meredith, Jr. - SCB Elizabeth Heilig - SCB" at bounding box center [377, 258] width 168 height 24
click at [81, 256] on link "Debtor Profile" at bounding box center [149, 265] width 217 height 22
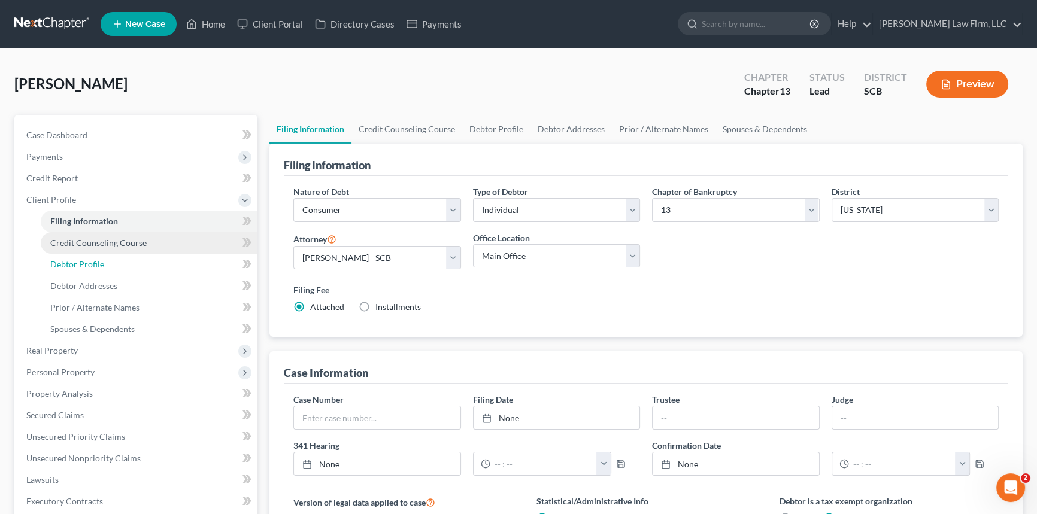
select select "0"
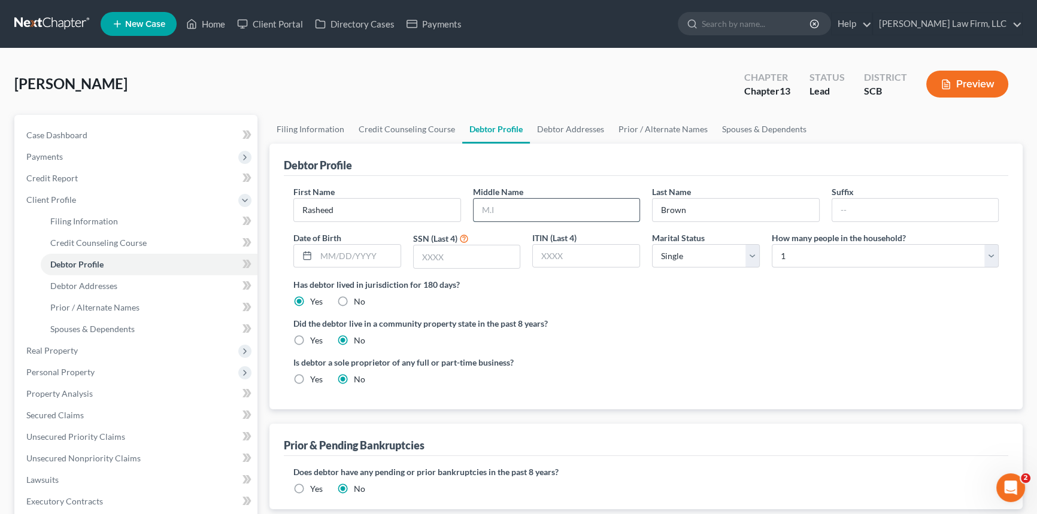
click at [497, 205] on input "text" at bounding box center [557, 210] width 166 height 23
drag, startPoint x: 87, startPoint y: 283, endPoint x: 130, endPoint y: 275, distance: 43.7
click at [87, 283] on span "Debtor Addresses" at bounding box center [83, 286] width 67 height 10
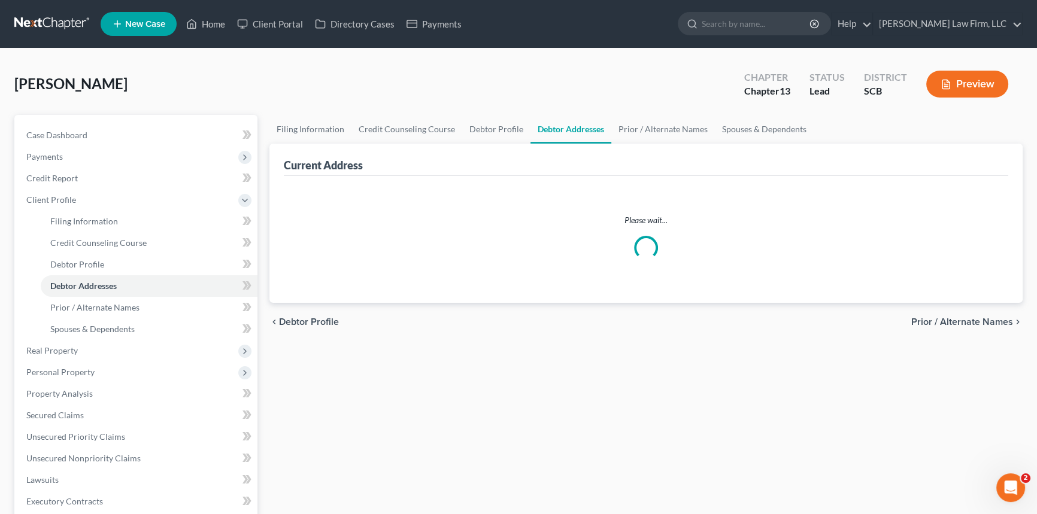
select select "0"
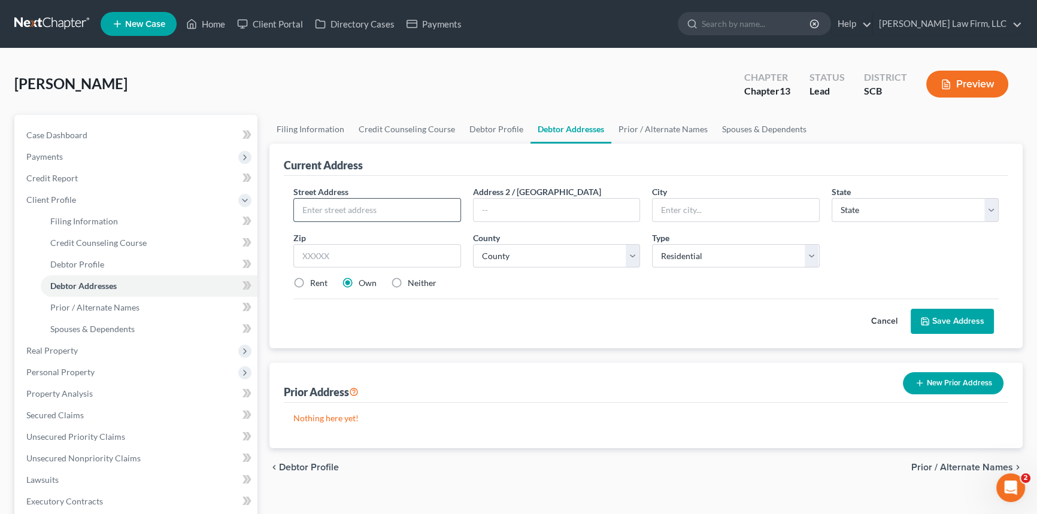
drag, startPoint x: 320, startPoint y: 210, endPoint x: 327, endPoint y: 205, distance: 9.1
click at [320, 210] on input "text" at bounding box center [377, 210] width 166 height 23
type input "601 Solar CT"
click at [960, 319] on button "Save Address" at bounding box center [952, 321] width 83 height 25
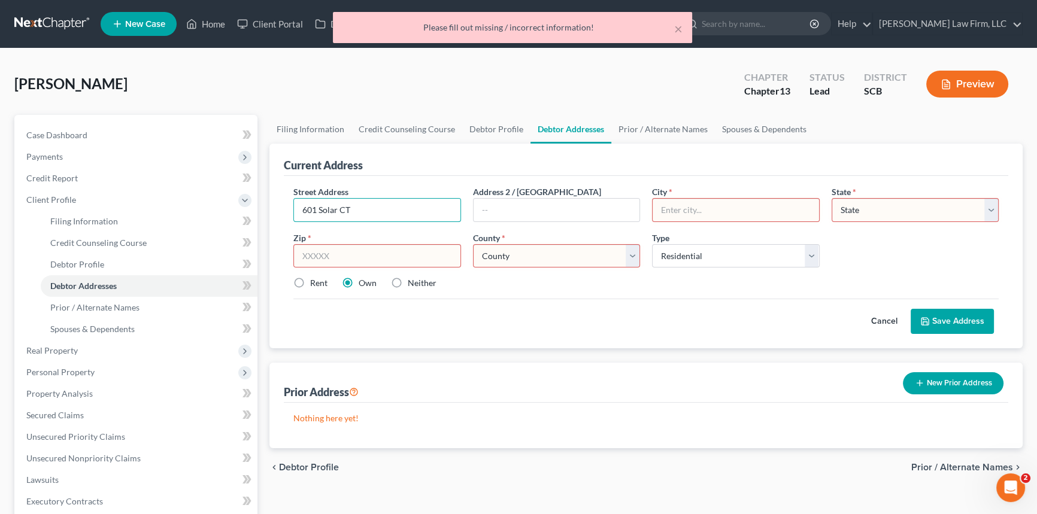
drag, startPoint x: 353, startPoint y: 204, endPoint x: 269, endPoint y: 206, distance: 83.9
click at [269, 207] on div "Current Address Street Address * 601 Solar CT Address 2 / PO Box City * State *…" at bounding box center [645, 246] width 753 height 205
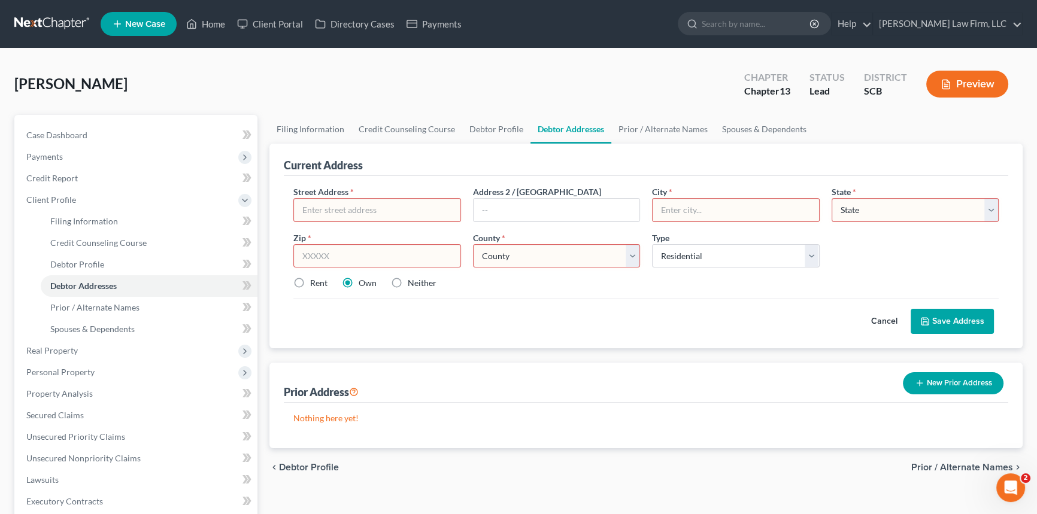
click at [342, 213] on input "text" at bounding box center [377, 210] width 166 height 23
type input "601 Solar CT"
click at [362, 248] on input "text" at bounding box center [377, 256] width 168 height 24
click at [669, 207] on input "text" at bounding box center [736, 210] width 166 height 23
type input "Summerville"
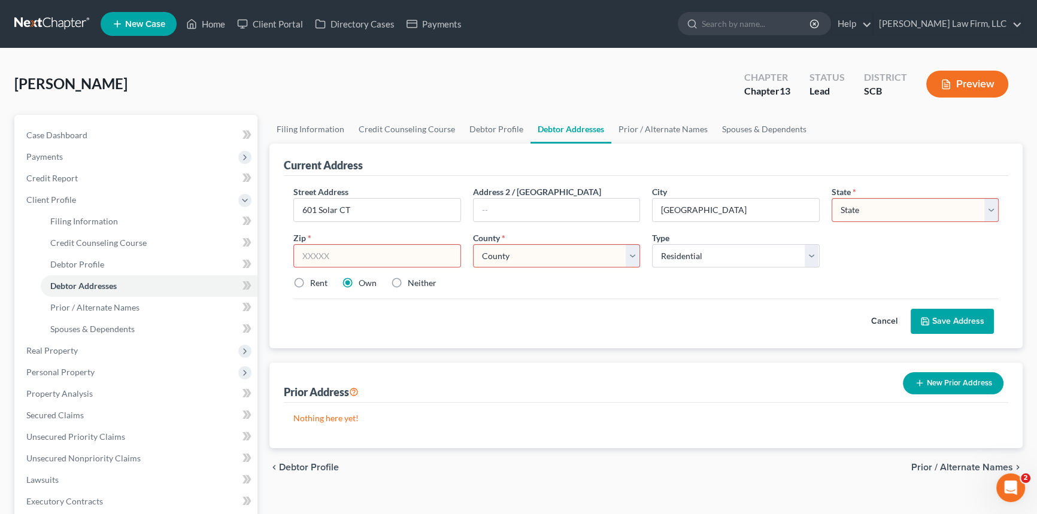
click at [868, 207] on select "State AL AK AR AZ CA CO CT DE DC FL GA GU HI ID IL IN IA KS KY LA ME MD MA MI M…" at bounding box center [916, 210] width 168 height 24
select select "42"
click at [860, 210] on select "State AL AK AR AZ CA CO CT DE DC FL GA GU HI ID IL IN IA KS KY LA ME MD MA MI M…" at bounding box center [916, 210] width 168 height 24
click at [383, 263] on input "text" at bounding box center [377, 256] width 168 height 24
click at [310, 251] on input "029486" at bounding box center [377, 256] width 168 height 24
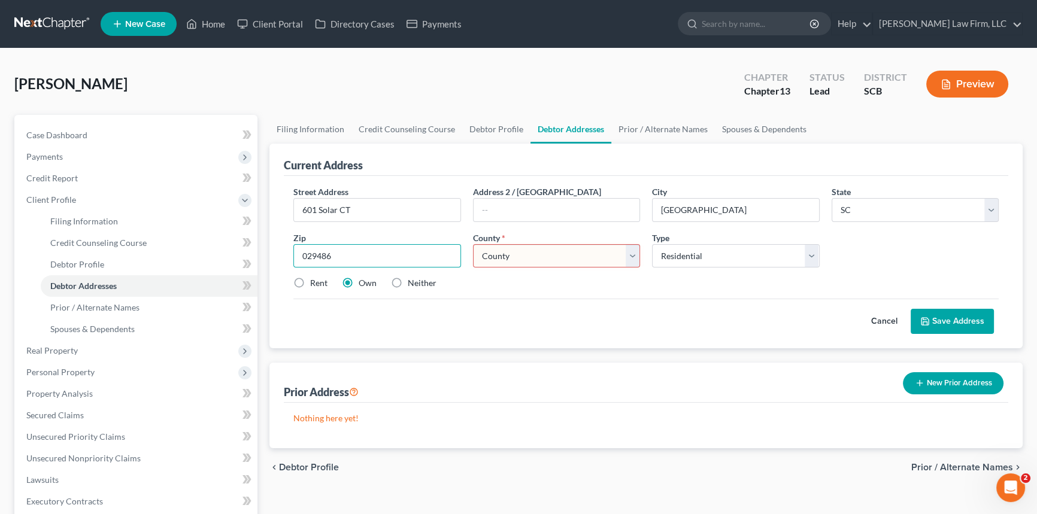
click at [305, 249] on input "029486" at bounding box center [377, 256] width 168 height 24
type input "29486"
click at [621, 251] on select "County Abbeville County Aiken County Allendale County Anderson County Bamberg C…" at bounding box center [557, 256] width 168 height 24
select select "17"
click at [473, 244] on select "County Abbeville County Aiken County Allendale County Anderson County Bamberg C…" at bounding box center [557, 256] width 168 height 24
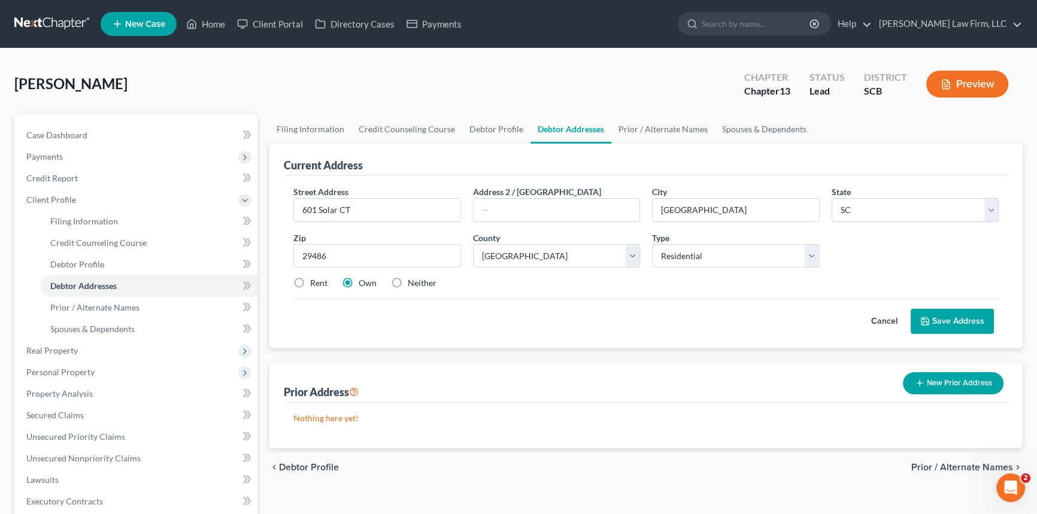
drag, startPoint x: 556, startPoint y: 317, endPoint x: 550, endPoint y: 320, distance: 6.7
click at [554, 317] on div "Cancel Save Address" at bounding box center [645, 316] width 705 height 35
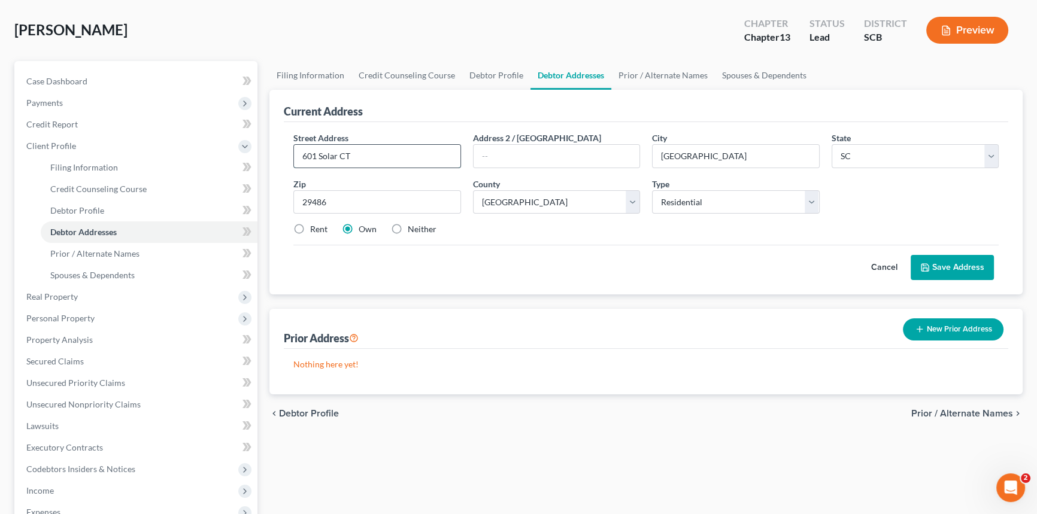
click at [341, 150] on input "601 Solar CT" at bounding box center [377, 156] width 166 height 23
click at [353, 150] on input "601 Solar CT" at bounding box center [377, 156] width 166 height 23
type input "601 Solar Ct"
click at [625, 427] on div "chevron_left Debtor Profile Prior / Alternate Names chevron_right" at bounding box center [645, 414] width 753 height 38
click at [961, 259] on button "Save Address" at bounding box center [952, 267] width 83 height 25
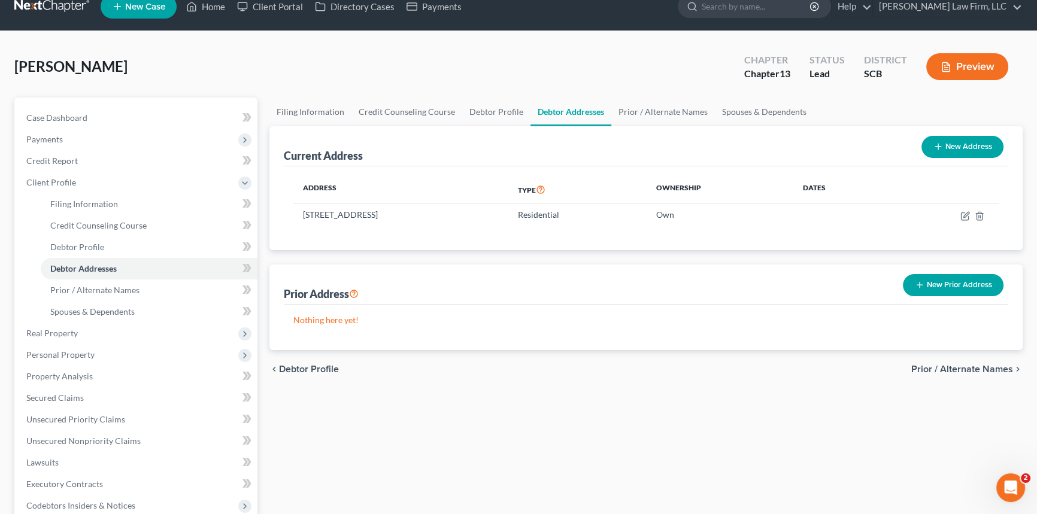
scroll to position [0, 0]
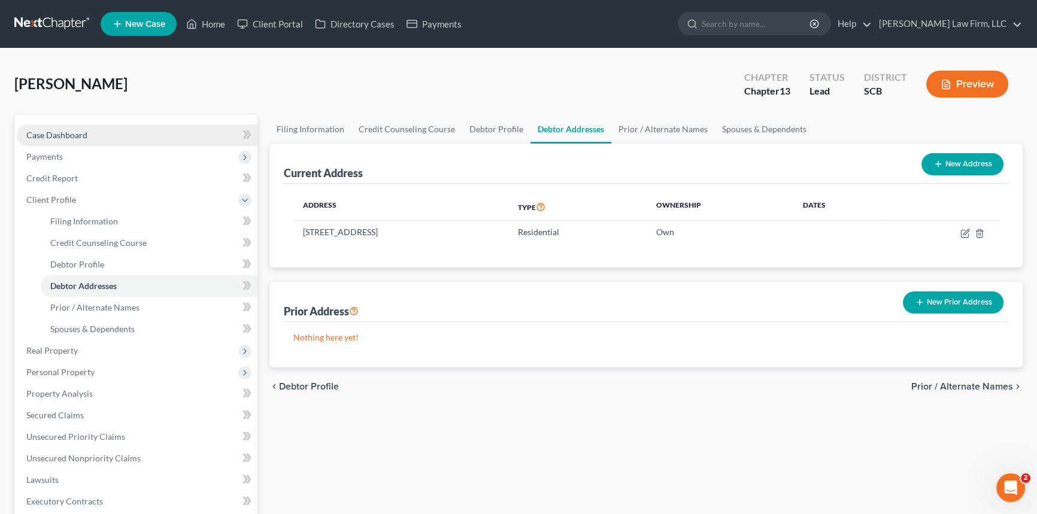
click at [54, 136] on span "Case Dashboard" at bounding box center [56, 135] width 61 height 10
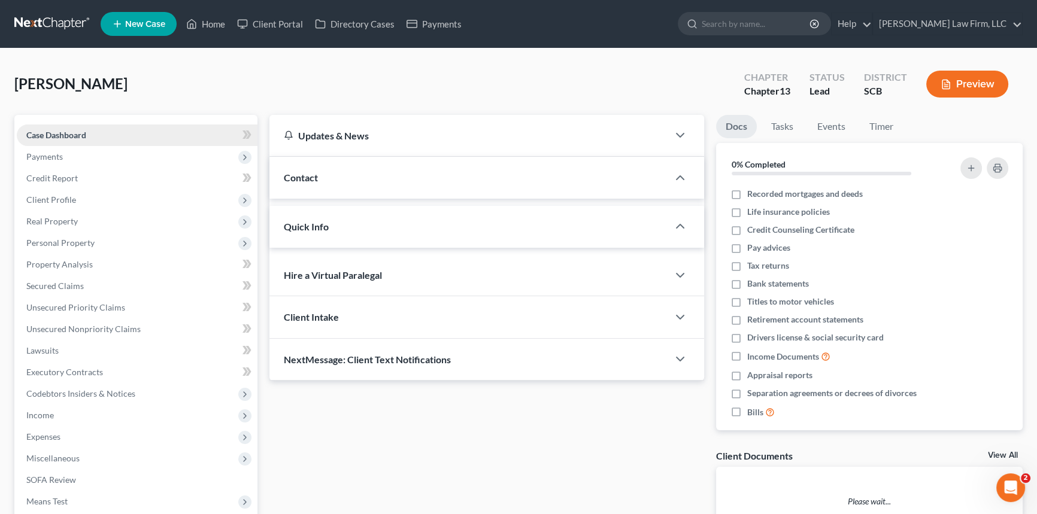
select select "0"
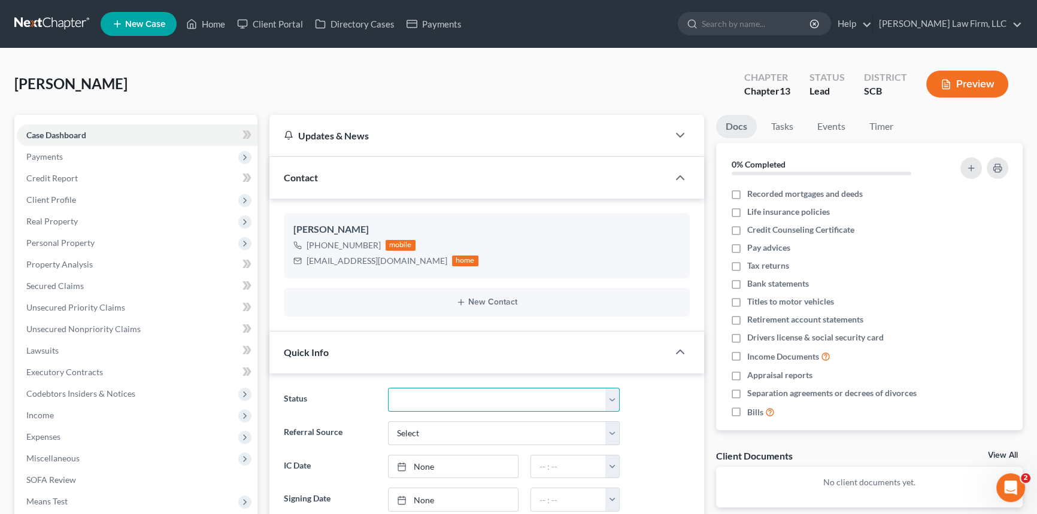
click at [487, 403] on select "Discharged Dismissed Filed In Progress Lead Lost Lead Ready to File To Review W…" at bounding box center [504, 400] width 232 height 24
click at [388, 388] on select "Discharged Dismissed Filed In Progress Lead Lost Lead Ready to File To Review W…" at bounding box center [504, 400] width 232 height 24
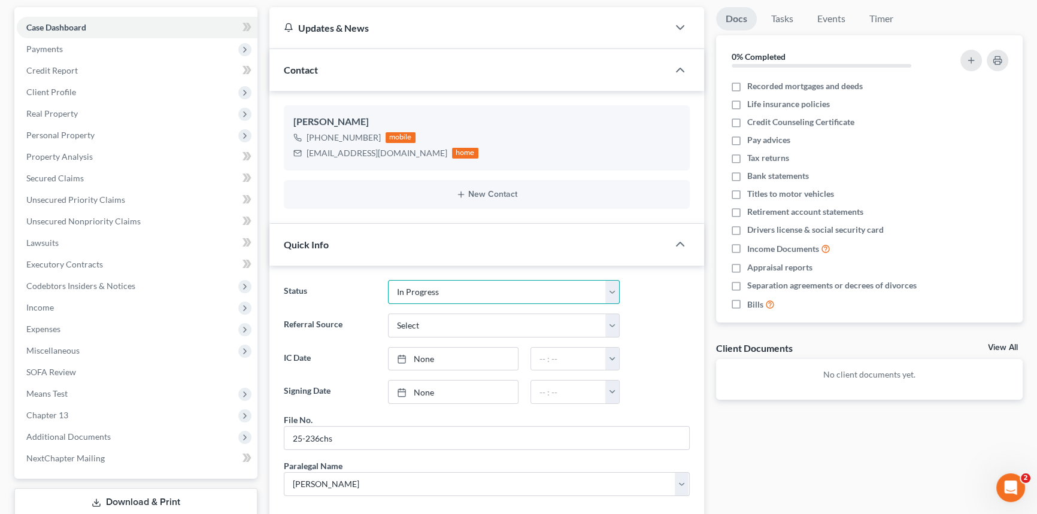
scroll to position [108, 0]
click at [613, 293] on select "Discharged Dismissed Filed In Progress Lead Lost Lead Ready to File To Review W…" at bounding box center [504, 292] width 232 height 24
select select "4"
click at [388, 280] on select "Discharged Dismissed Filed In Progress Lead Lost Lead Ready to File To Review W…" at bounding box center [504, 292] width 232 height 24
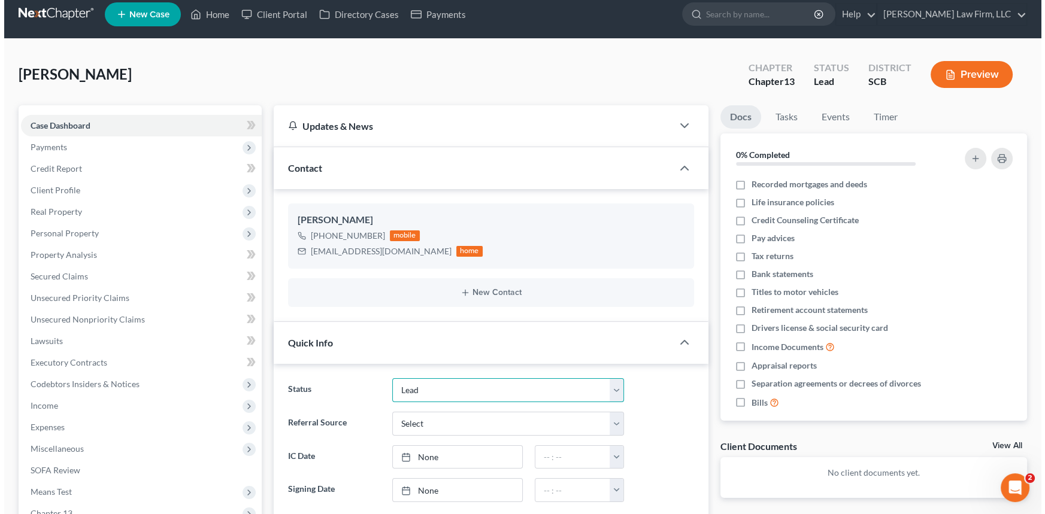
scroll to position [0, 0]
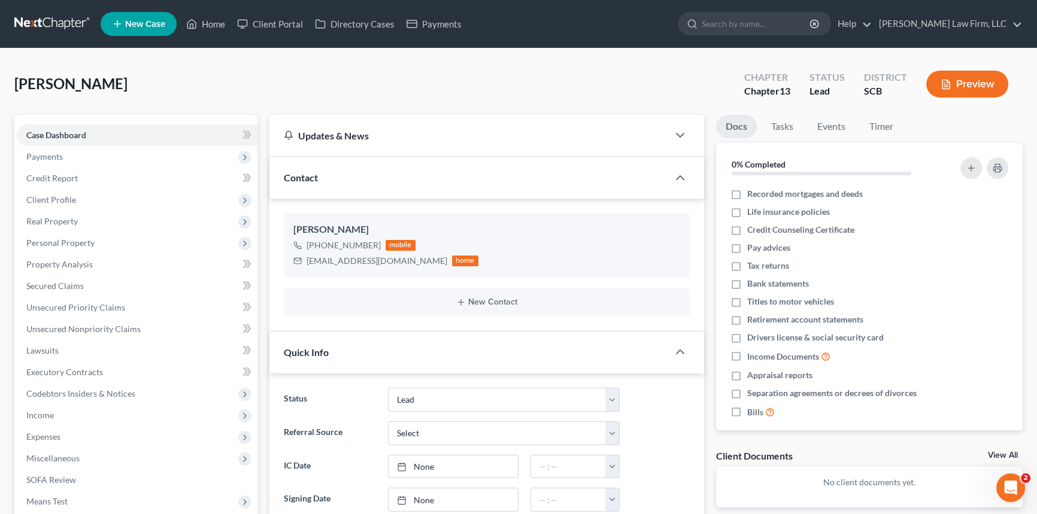
click at [533, 101] on div "Brown, Rasheed Upgraded Chapter Chapter 13 Status Lead District SCB Preview" at bounding box center [518, 89] width 1008 height 52
click at [557, 57] on div "Brown, Rasheed Upgraded Chapter Chapter 13 Status Lead District SCB Preview Pet…" at bounding box center [518, 434] width 1037 height 772
click at [53, 150] on span "Payments" at bounding box center [137, 157] width 241 height 22
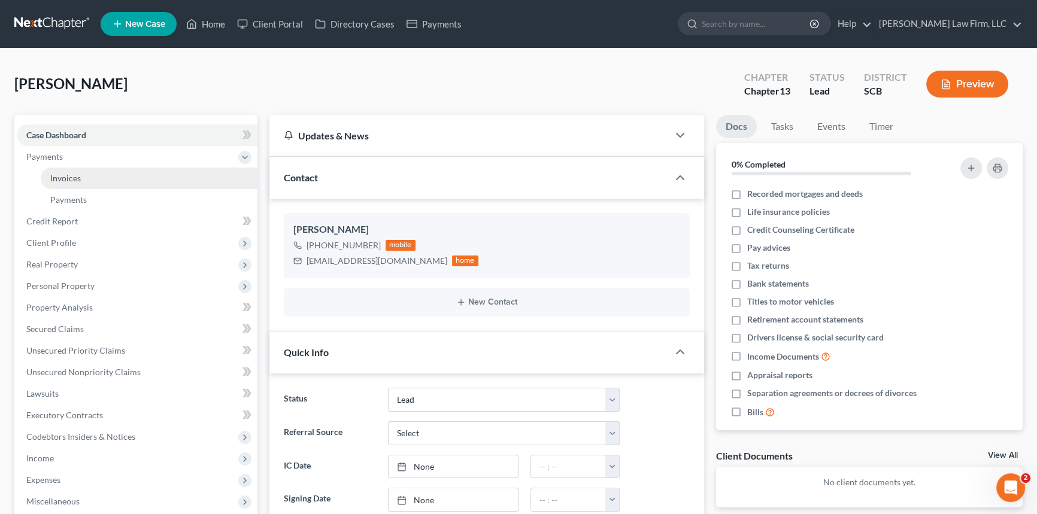
click at [72, 173] on span "Invoices" at bounding box center [65, 178] width 31 height 10
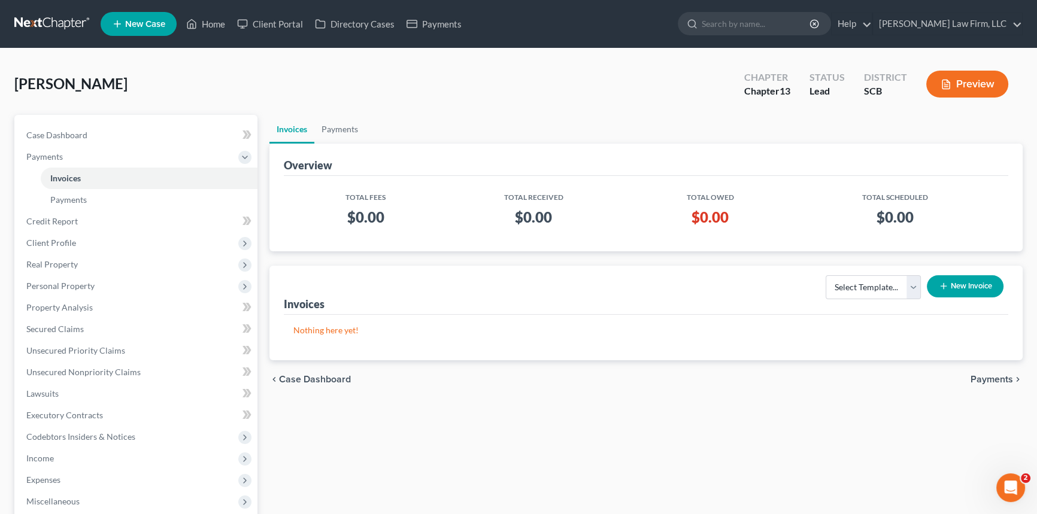
drag, startPoint x: 970, startPoint y: 268, endPoint x: 1010, endPoint y: 247, distance: 45.3
click at [975, 266] on div "Invoices Select Template... New Invoice" at bounding box center [646, 290] width 724 height 49
click at [980, 278] on button "New Invoice" at bounding box center [965, 286] width 77 height 22
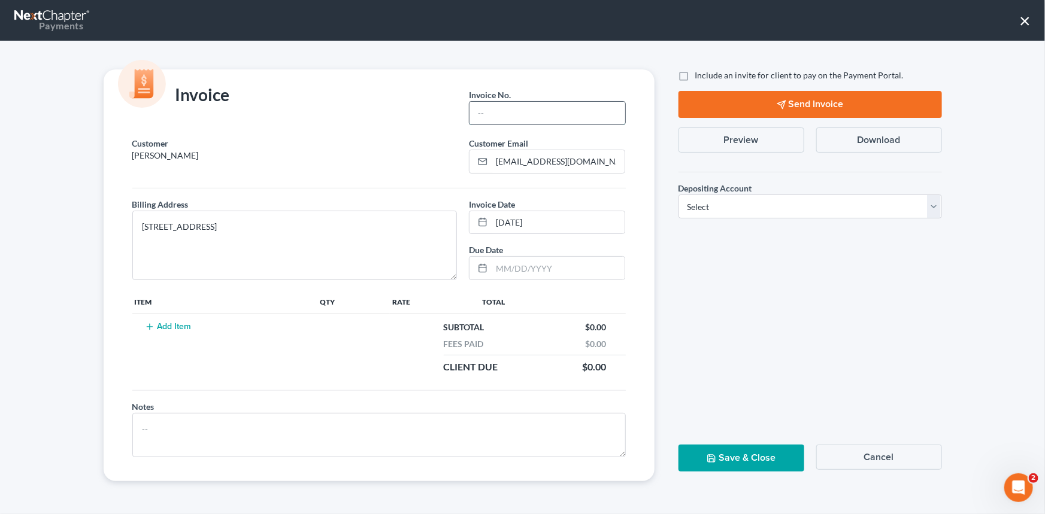
click at [488, 111] on input "text" at bounding box center [546, 113] width 155 height 23
type input "25-236chs"
click at [180, 324] on button "Add Item" at bounding box center [168, 327] width 53 height 10
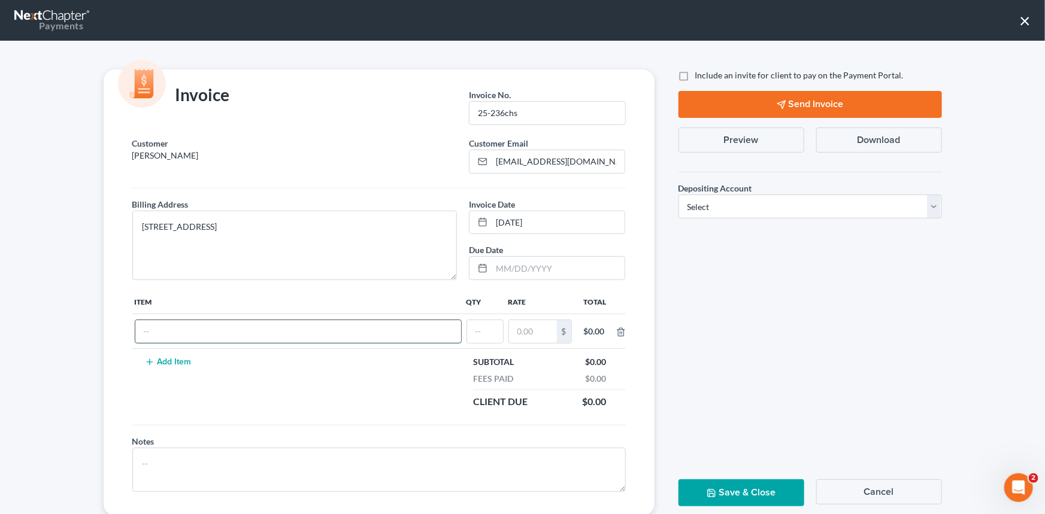
click at [150, 332] on input "text" at bounding box center [298, 331] width 326 height 23
type input "R"
type input "CHapter 13 Fees"
type input "1"
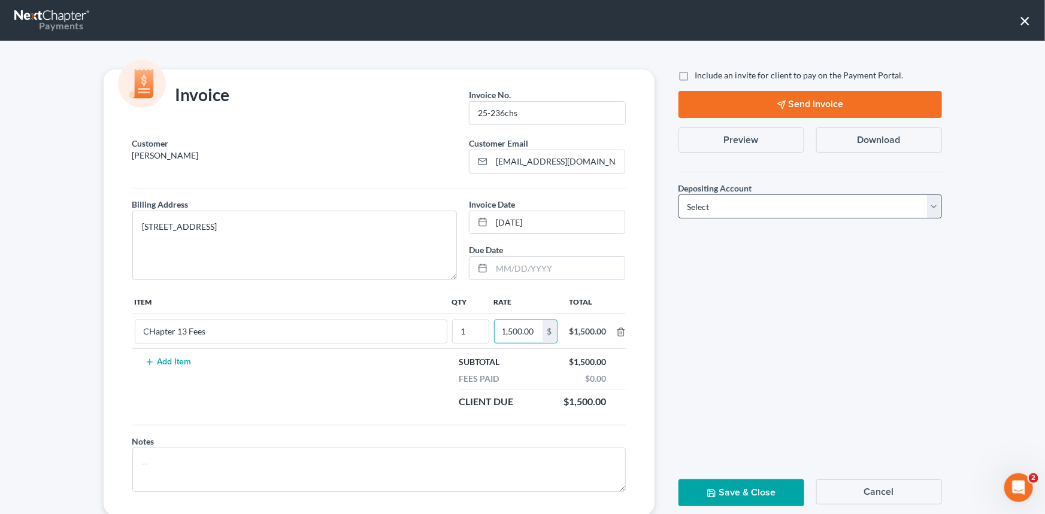
type input "1,500.00"
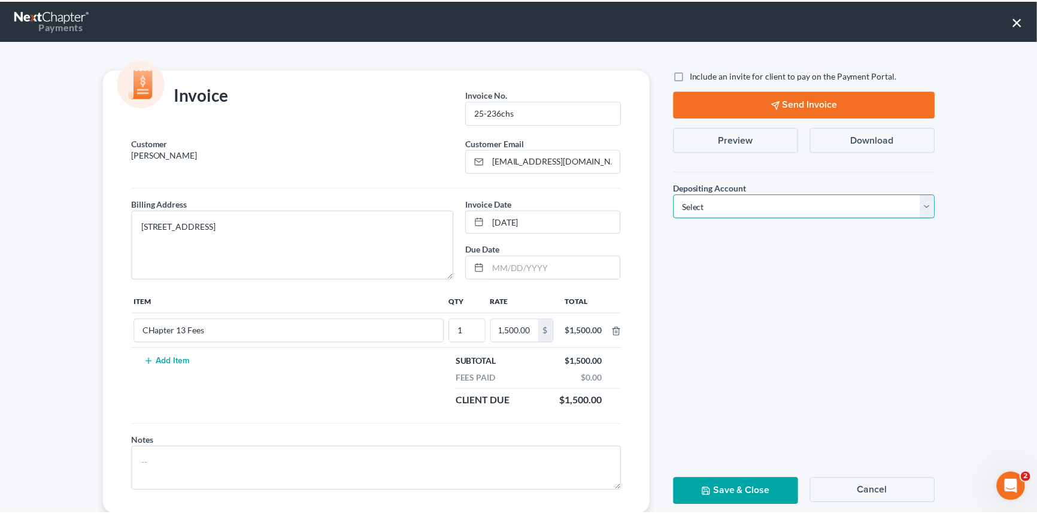
scroll to position [0, 0]
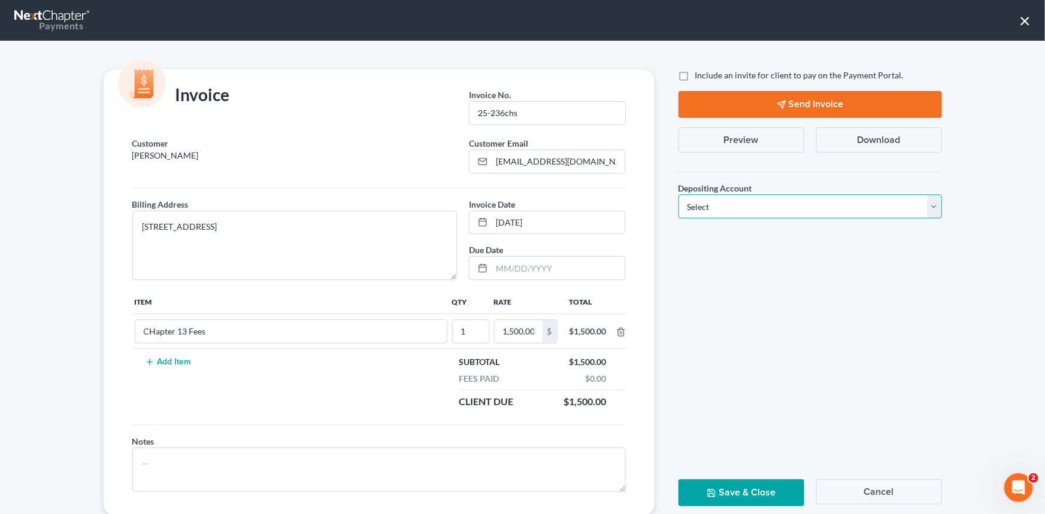
drag, startPoint x: 928, startPoint y: 201, endPoint x: 922, endPoint y: 204, distance: 6.4
click at [928, 201] on select "Select Operation Trust" at bounding box center [809, 207] width 263 height 24
select select "1"
click at [678, 195] on select "Select Operation Trust" at bounding box center [809, 207] width 263 height 24
click at [716, 483] on button "Save & Close" at bounding box center [741, 493] width 126 height 27
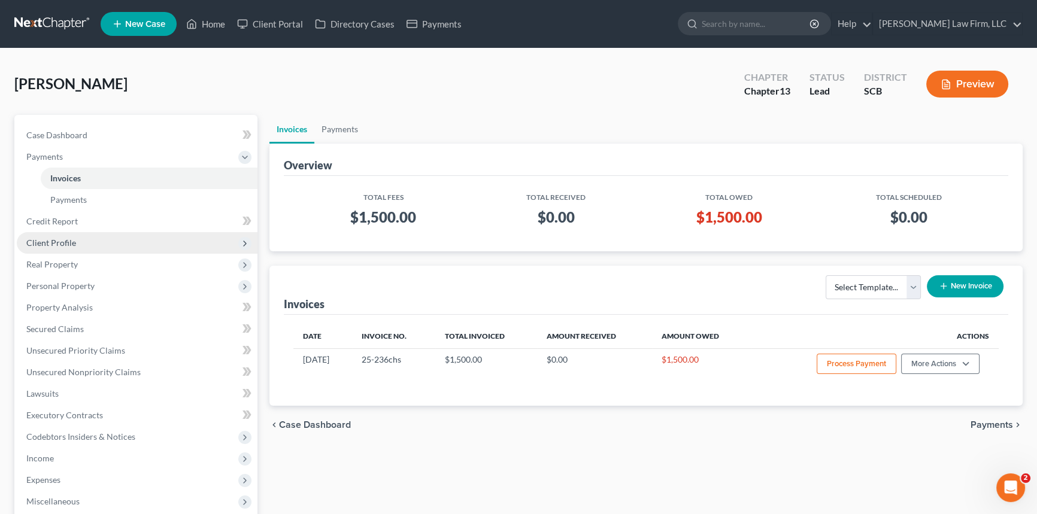
click at [50, 239] on span "Client Profile" at bounding box center [51, 243] width 50 height 10
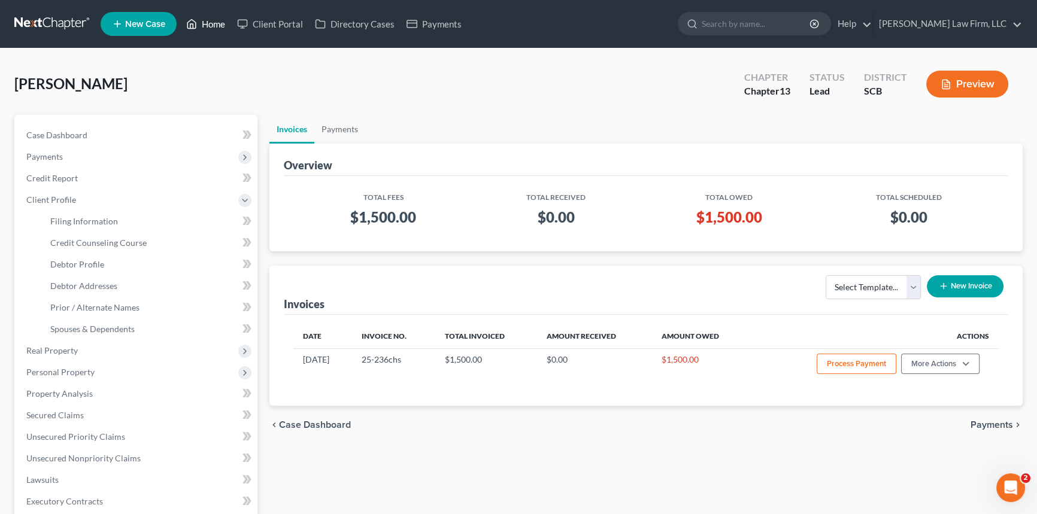
click at [216, 20] on link "Home" at bounding box center [205, 24] width 51 height 22
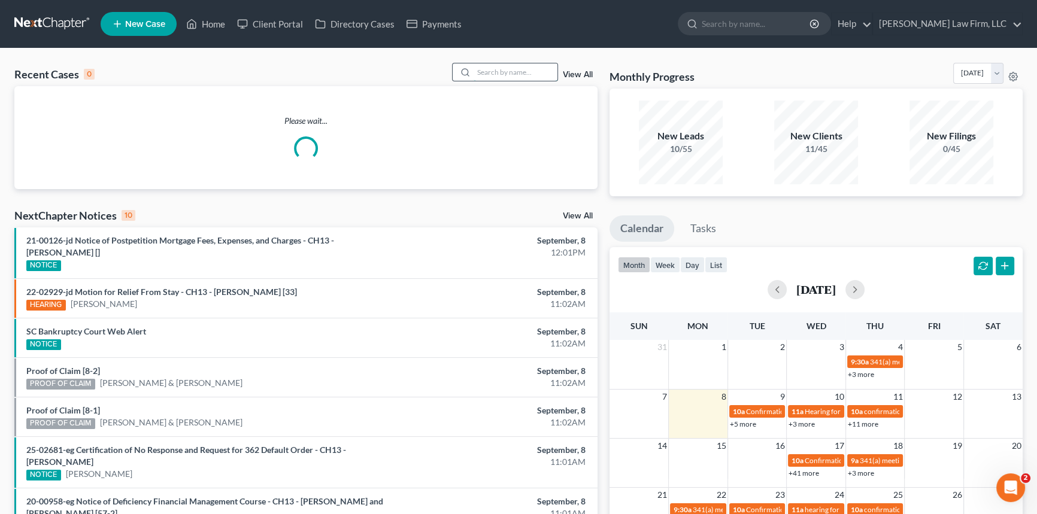
click at [493, 74] on input "search" at bounding box center [516, 71] width 84 height 17
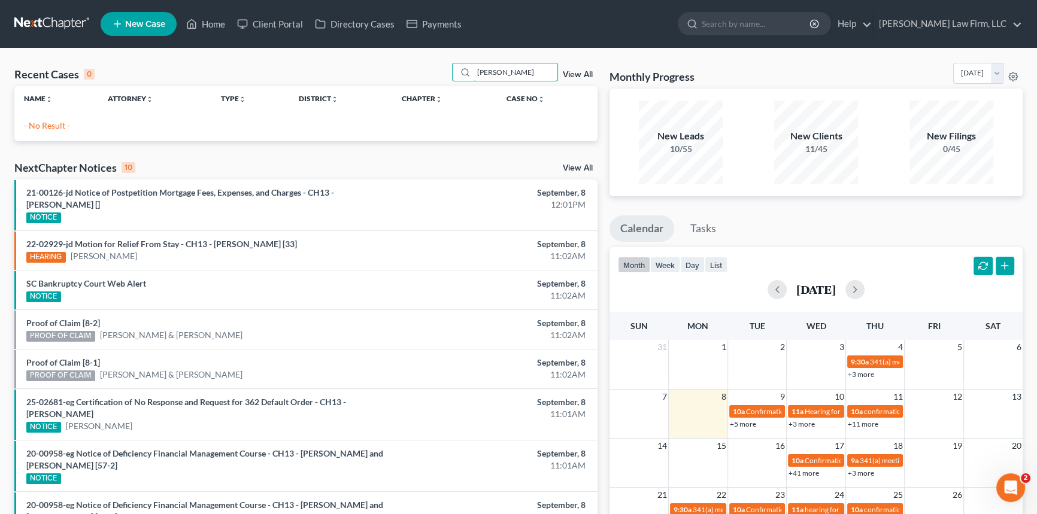
type input "schuler"
drag, startPoint x: 511, startPoint y: 69, endPoint x: 467, endPoint y: 80, distance: 45.6
click at [467, 80] on div "schuler" at bounding box center [505, 72] width 107 height 19
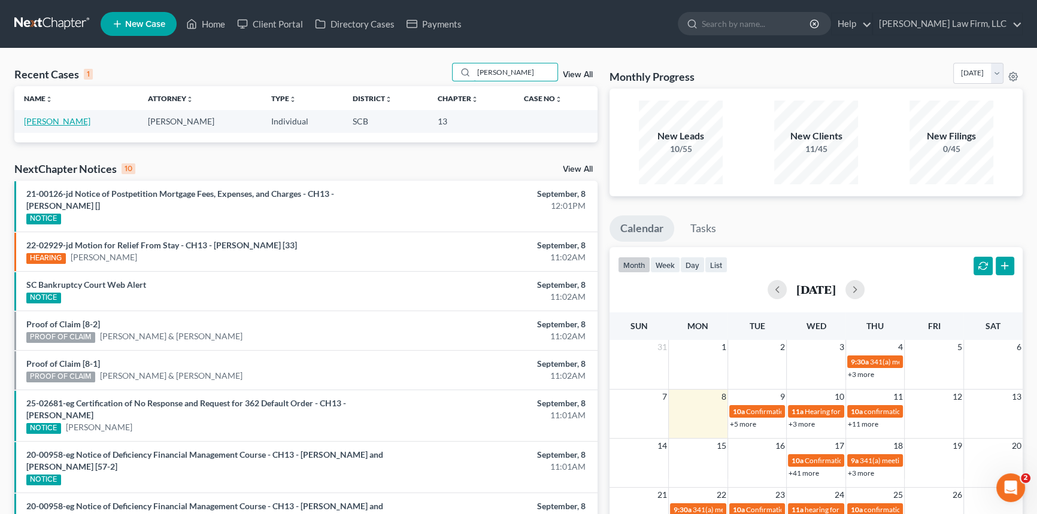
type input "shuler"
click at [54, 119] on link "[PERSON_NAME]" at bounding box center [57, 121] width 66 height 10
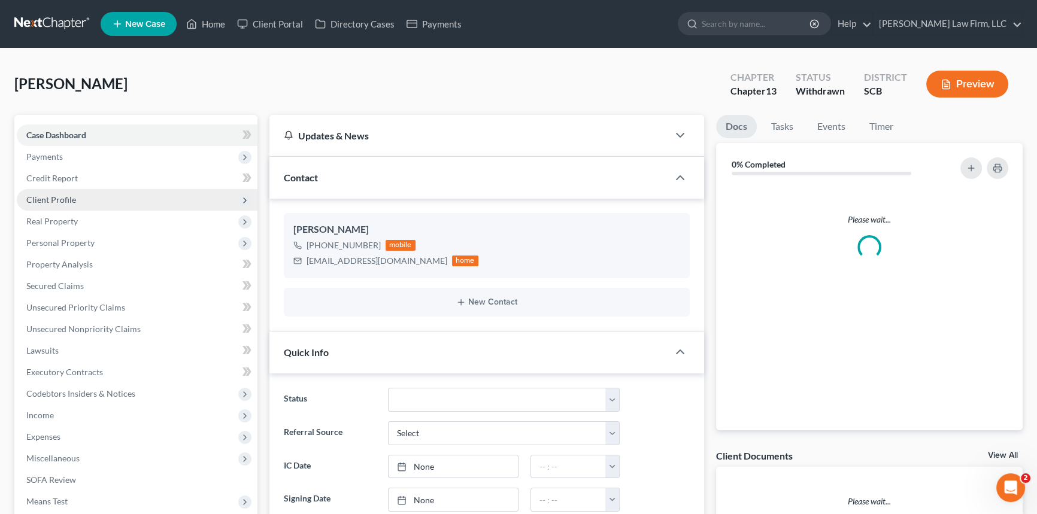
select select "0"
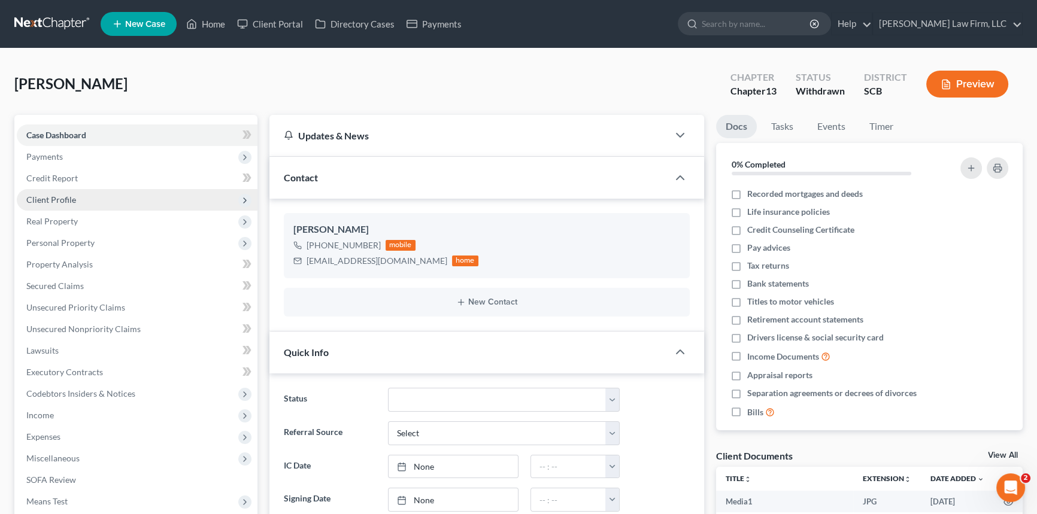
scroll to position [2380, 0]
click at [55, 196] on span "Client Profile" at bounding box center [51, 200] width 50 height 10
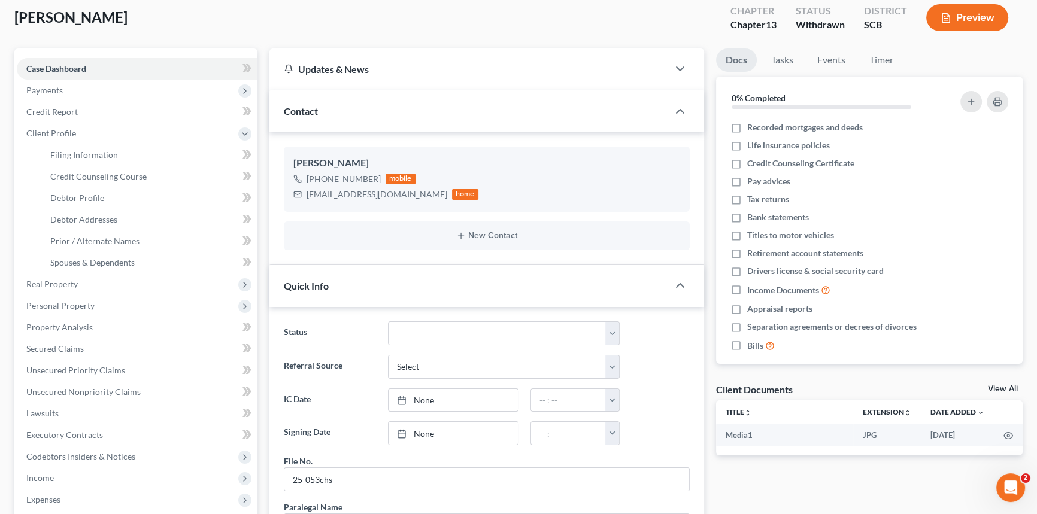
scroll to position [54, 0]
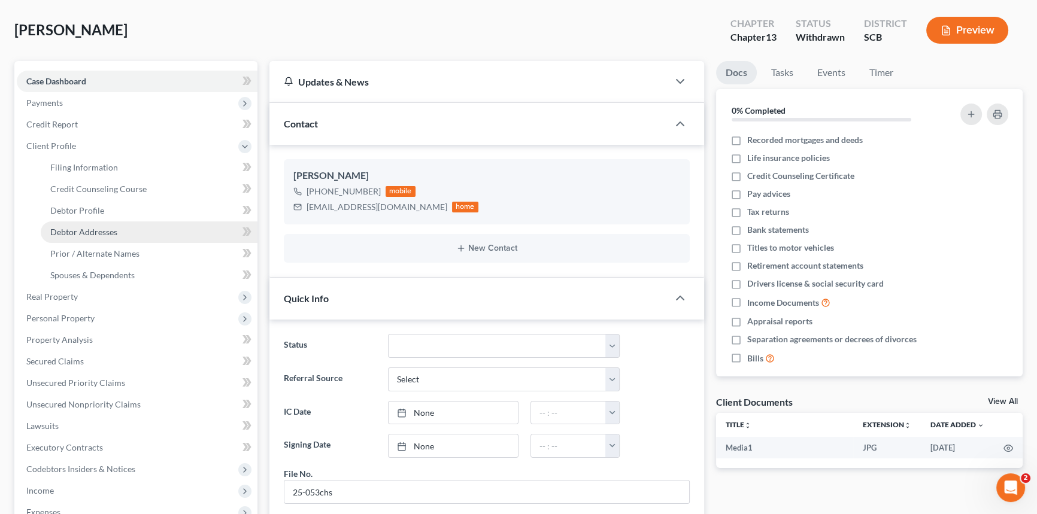
click at [90, 228] on span "Debtor Addresses" at bounding box center [83, 232] width 67 height 10
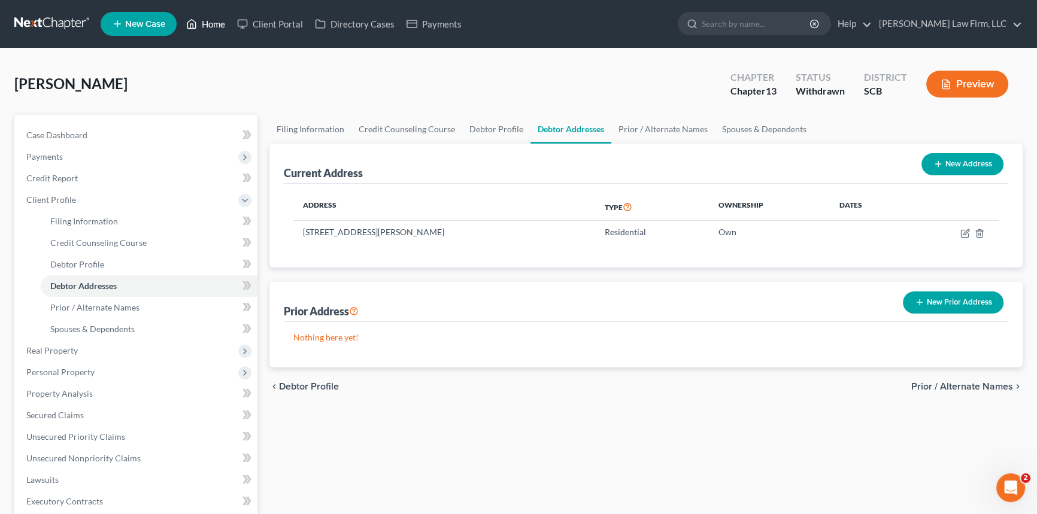
click at [210, 22] on link "Home" at bounding box center [205, 24] width 51 height 22
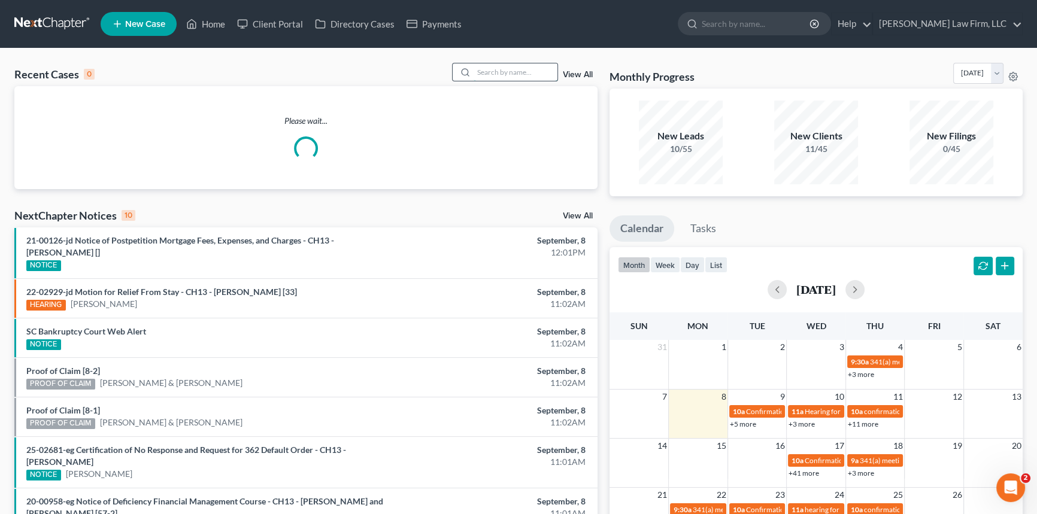
click at [480, 72] on input "search" at bounding box center [516, 71] width 84 height 17
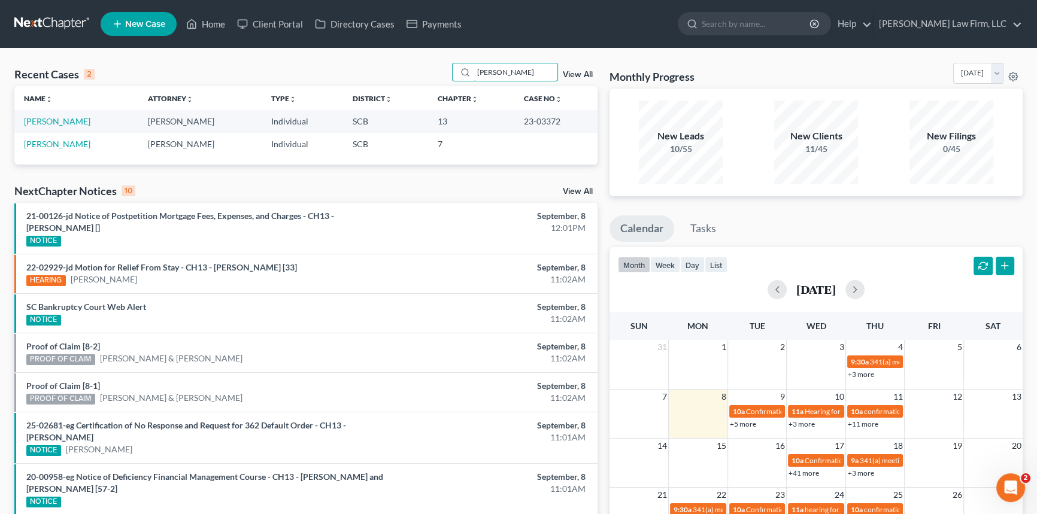
type input "pratt"
drag, startPoint x: 511, startPoint y: 71, endPoint x: 360, endPoint y: 129, distance: 161.1
click at [392, 118] on div "Recent Cases 2 pratt View All Name unfold_more expand_more expand_less Attorney…" at bounding box center [305, 114] width 583 height 102
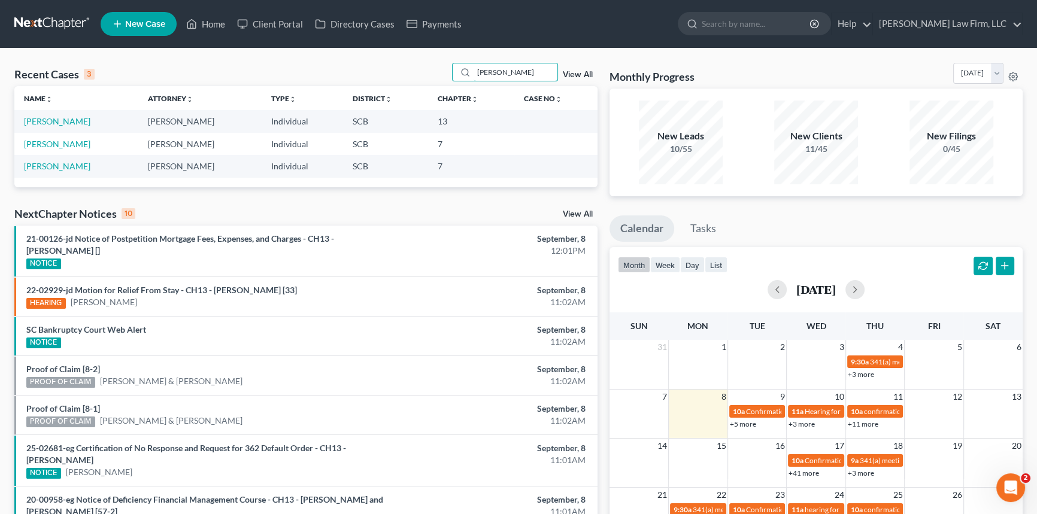
type input "shantell"
click at [188, 122] on td "[PERSON_NAME]" at bounding box center [200, 121] width 124 height 22
drag, startPoint x: 507, startPoint y: 72, endPoint x: 342, endPoint y: 111, distance: 168.6
click at [352, 108] on div "Recent Cases 3 shantell View All Name unfold_more expand_more expand_less Attor…" at bounding box center [305, 125] width 583 height 125
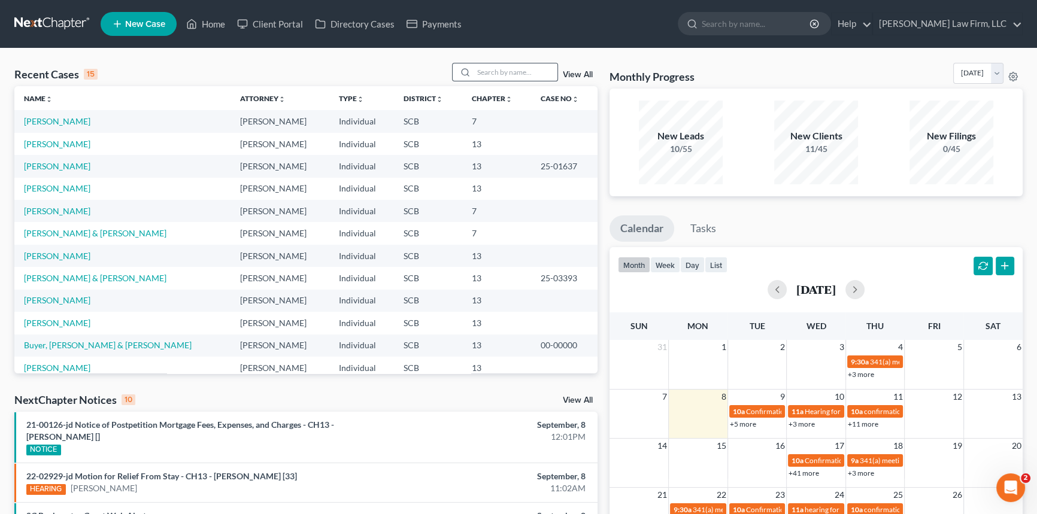
click at [500, 63] on div at bounding box center [505, 72] width 107 height 19
click at [505, 66] on input "search" at bounding box center [516, 71] width 84 height 17
type input "smith"
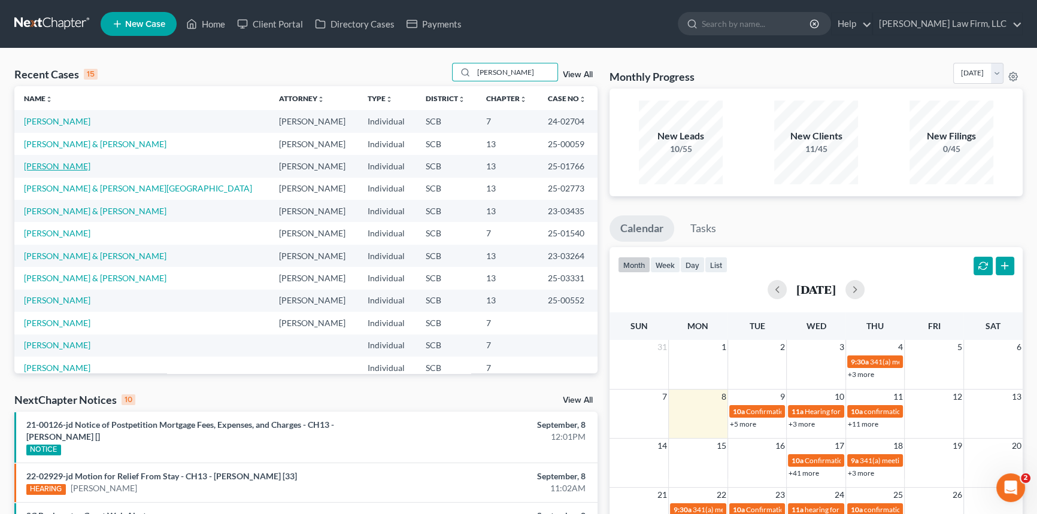
click at [62, 162] on link "[PERSON_NAME]" at bounding box center [57, 166] width 66 height 10
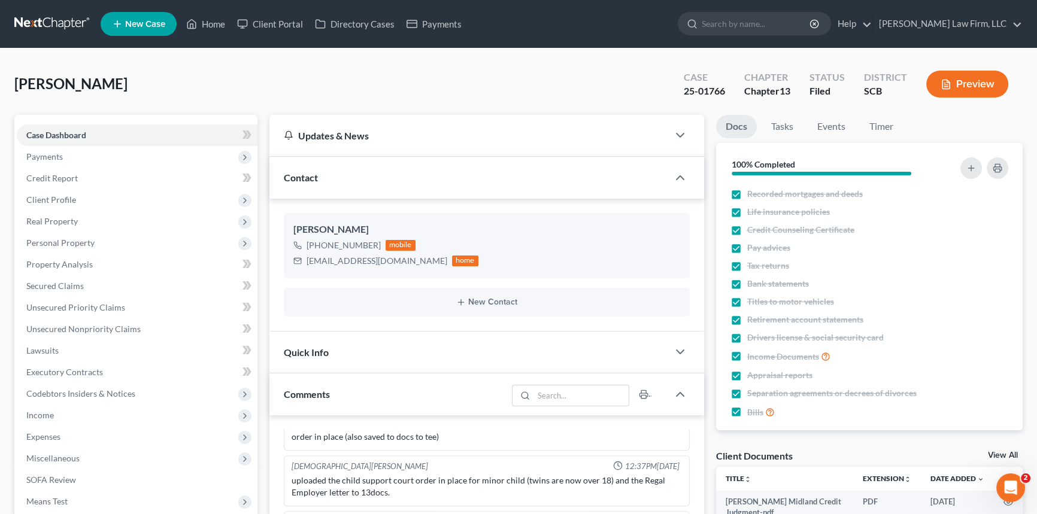
click at [66, 26] on link at bounding box center [52, 24] width 77 height 22
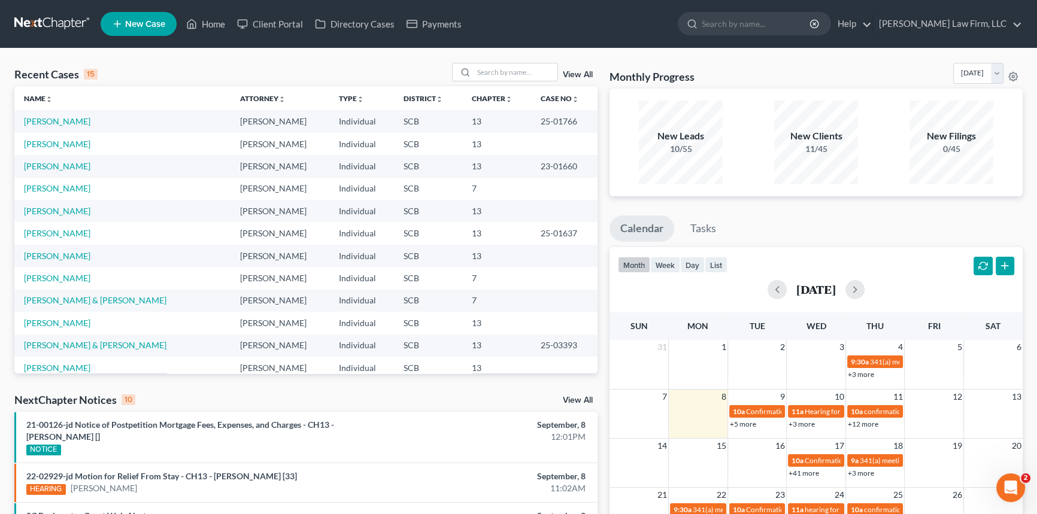
click at [53, 25] on link at bounding box center [52, 24] width 77 height 22
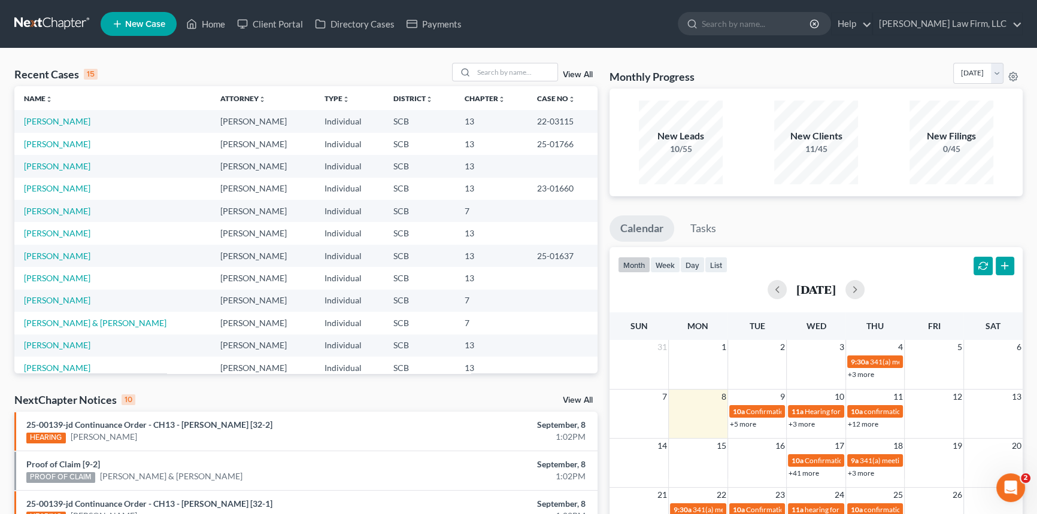
click at [57, 13] on link at bounding box center [52, 24] width 77 height 22
click at [506, 68] on input "search" at bounding box center [516, 71] width 84 height 17
type input "gordan"
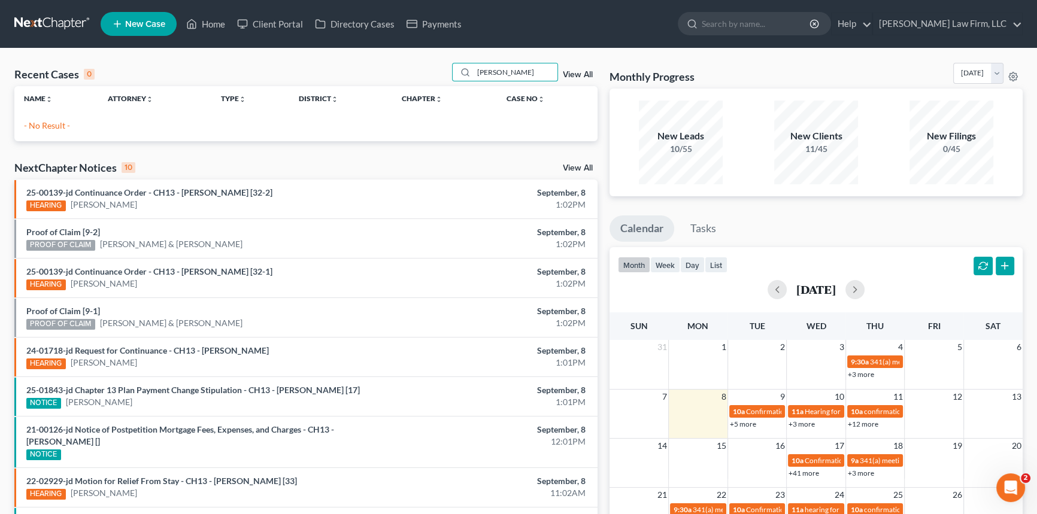
click at [75, 22] on link at bounding box center [52, 24] width 77 height 22
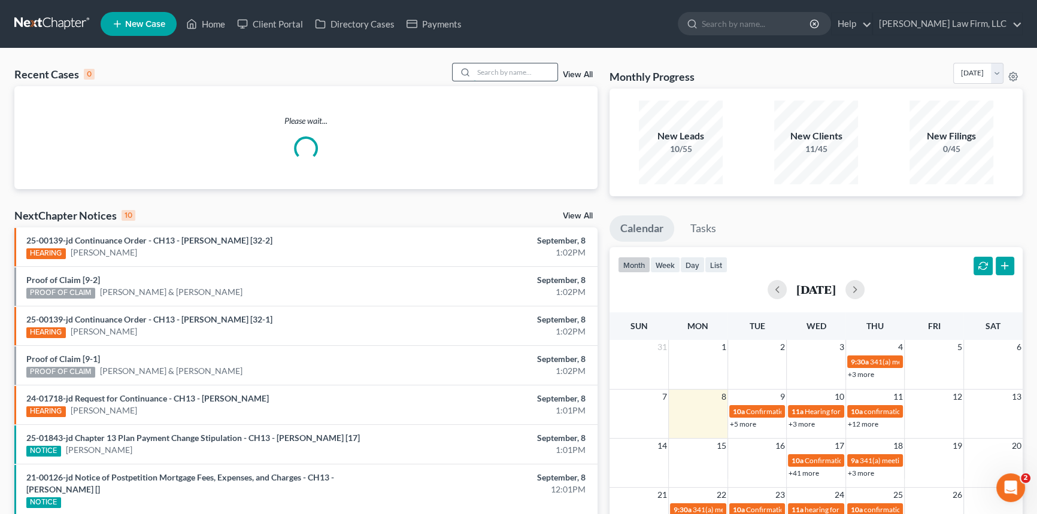
click at [483, 74] on input "search" at bounding box center [516, 71] width 84 height 17
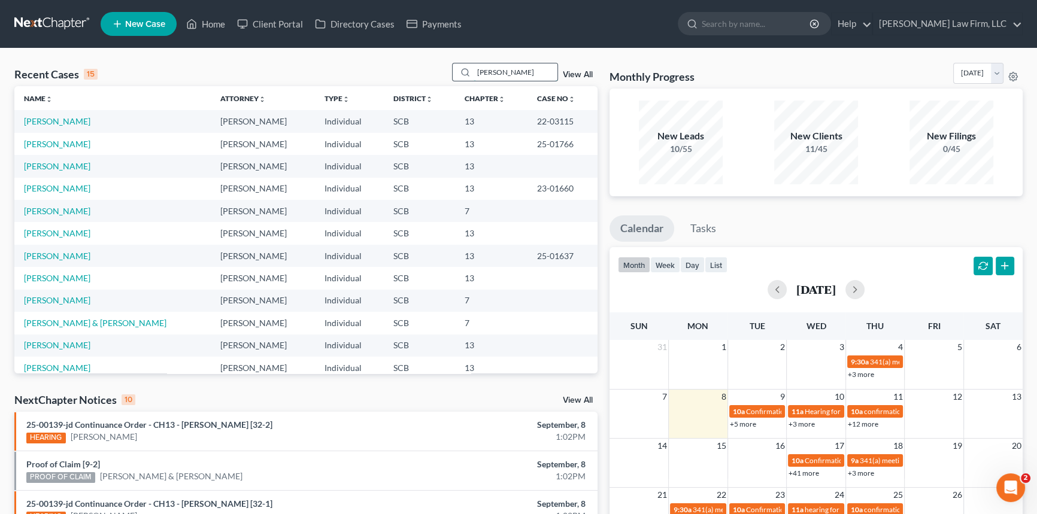
type input "[PERSON_NAME]"
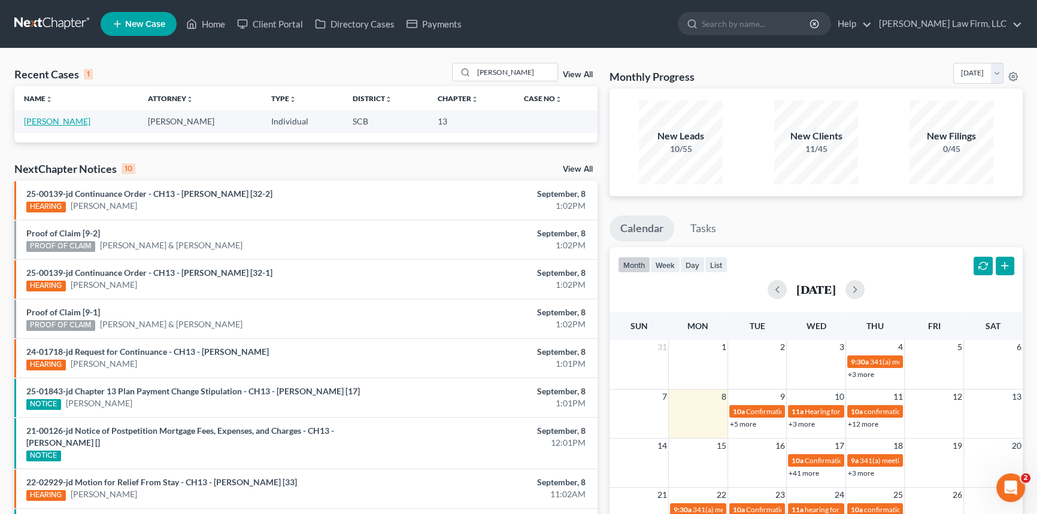
click at [54, 119] on link "[PERSON_NAME]" at bounding box center [57, 121] width 66 height 10
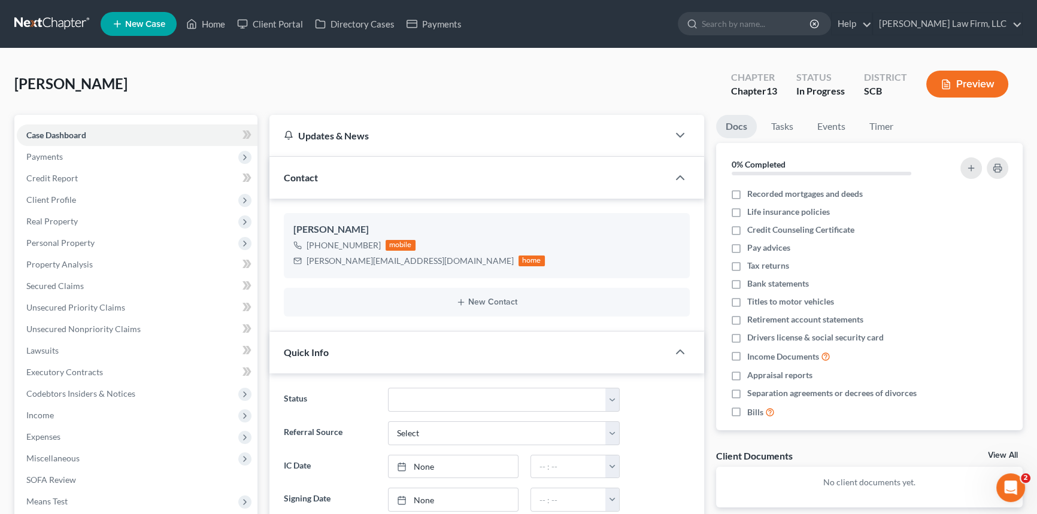
select select "0"
click at [59, 157] on span "Payments" at bounding box center [44, 156] width 37 height 10
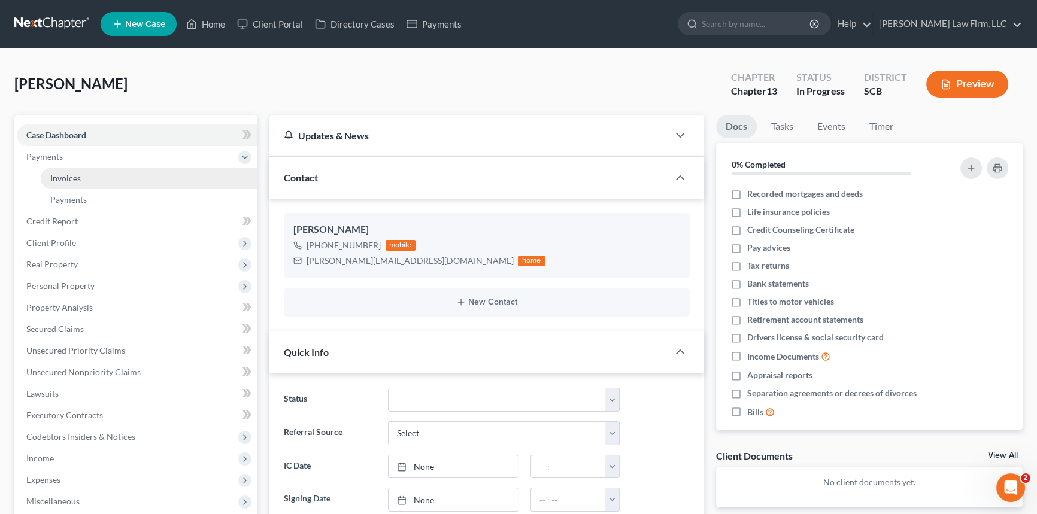
click at [105, 180] on link "Invoices" at bounding box center [149, 179] width 217 height 22
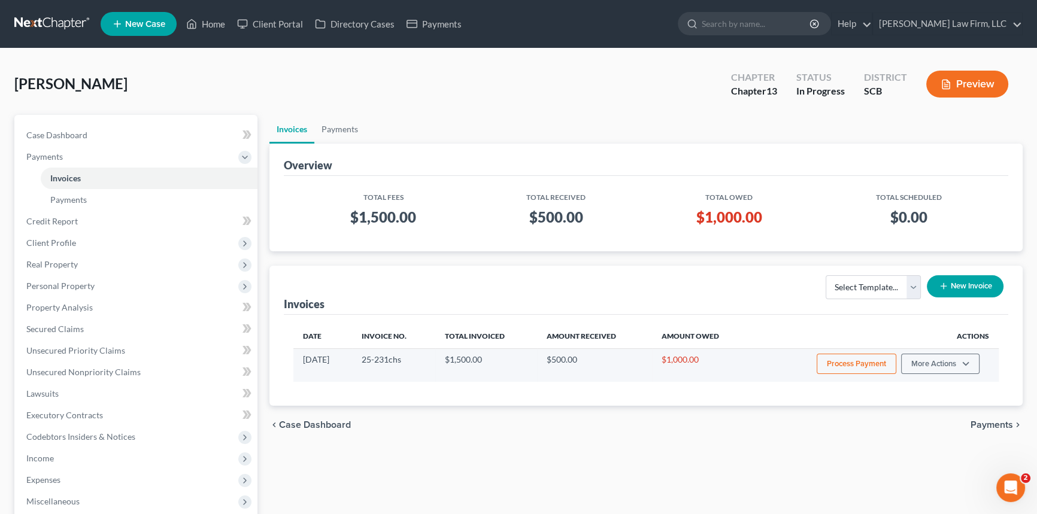
click at [845, 365] on button "Process Payment" at bounding box center [857, 364] width 80 height 20
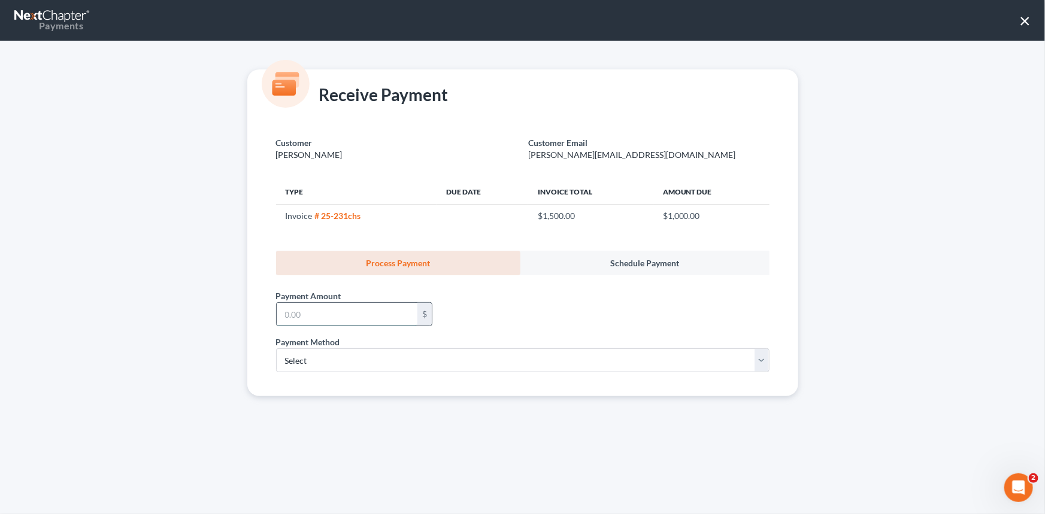
click at [400, 311] on input "text" at bounding box center [347, 314] width 141 height 23
type input "1,000"
click at [380, 354] on select "Select ACH Credit Card" at bounding box center [522, 360] width 493 height 24
drag, startPoint x: 555, startPoint y: 308, endPoint x: 474, endPoint y: 310, distance: 80.8
click at [512, 313] on div "Payment Amount * 1,000 $" at bounding box center [522, 305] width 505 height 60
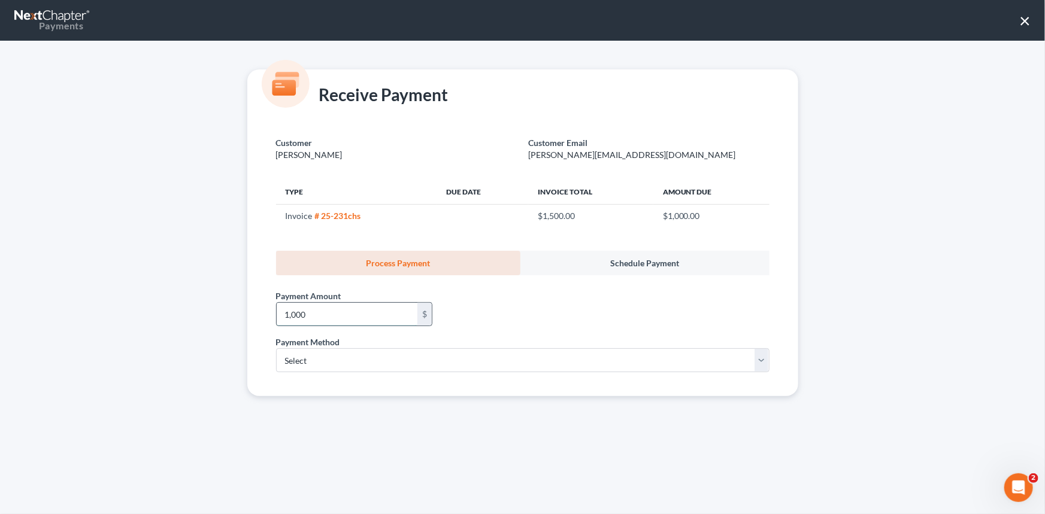
click at [357, 319] on input "1,000" at bounding box center [347, 314] width 141 height 23
click at [530, 302] on div "Payment Amount * $" at bounding box center [522, 305] width 505 height 60
click at [547, 327] on div "Payment Amount * $" at bounding box center [522, 305] width 505 height 60
click at [380, 316] on input "text" at bounding box center [347, 314] width 141 height 23
click at [581, 316] on div "Payment Amount * $" at bounding box center [522, 305] width 505 height 60
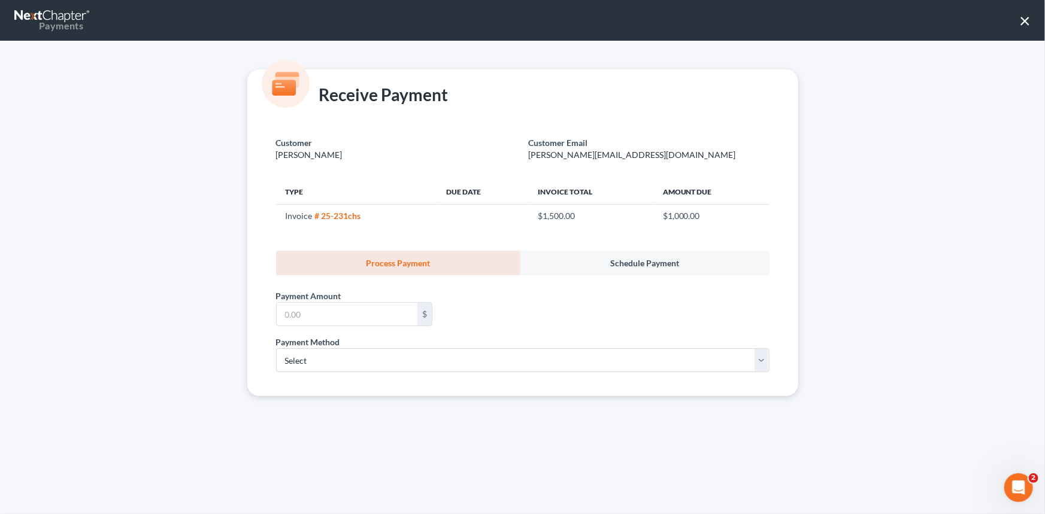
select select "0"
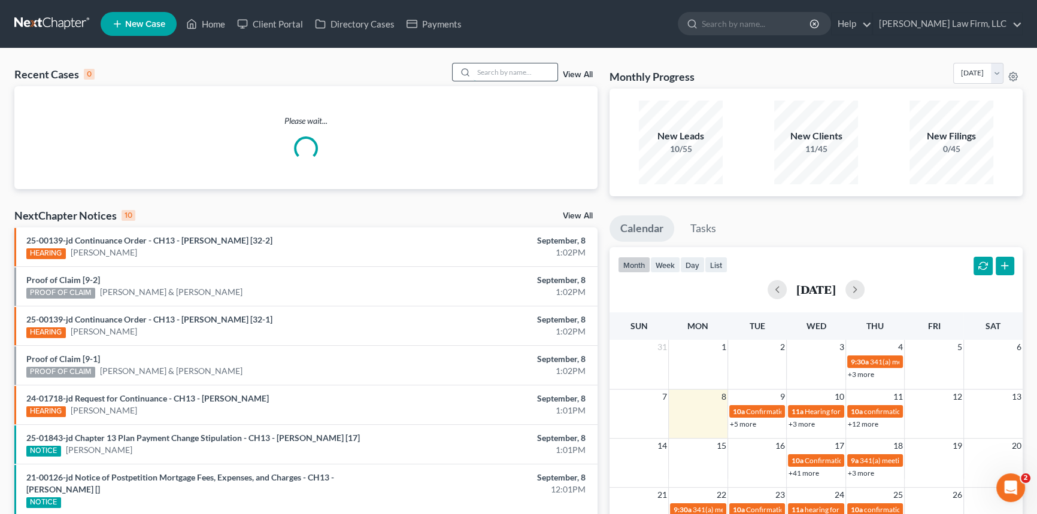
click at [493, 66] on input "search" at bounding box center [516, 71] width 84 height 17
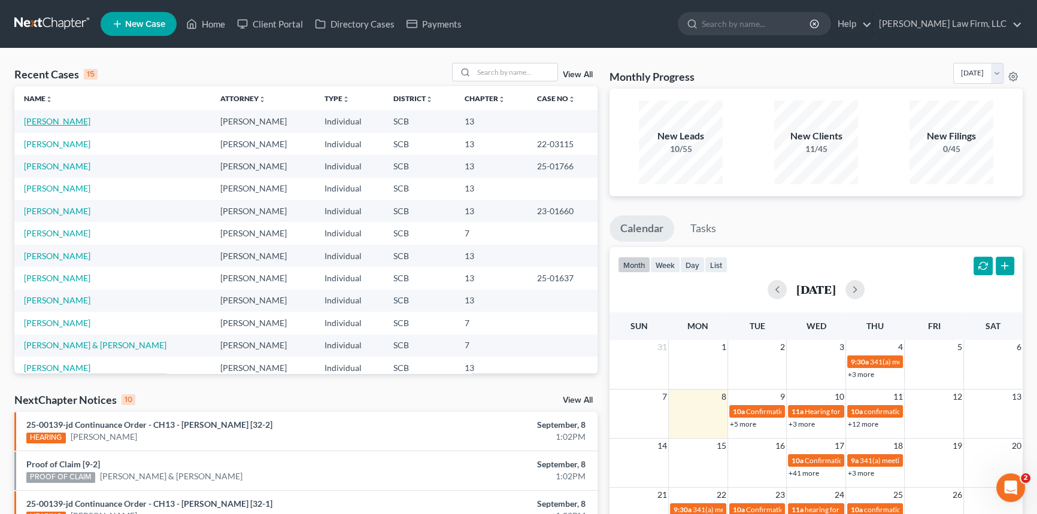
click at [57, 121] on link "[PERSON_NAME]" at bounding box center [57, 121] width 66 height 10
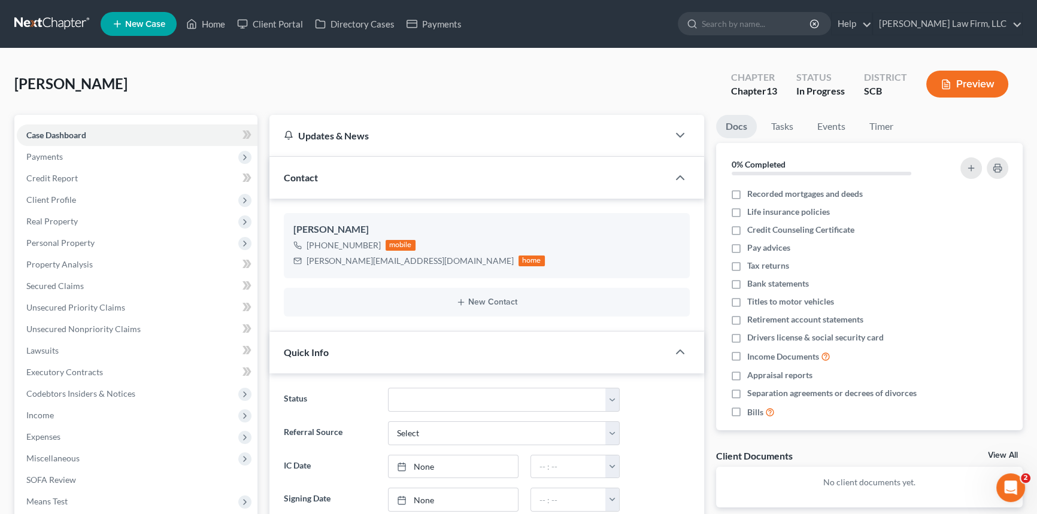
select select "0"
click at [78, 153] on span "Payments" at bounding box center [137, 157] width 241 height 22
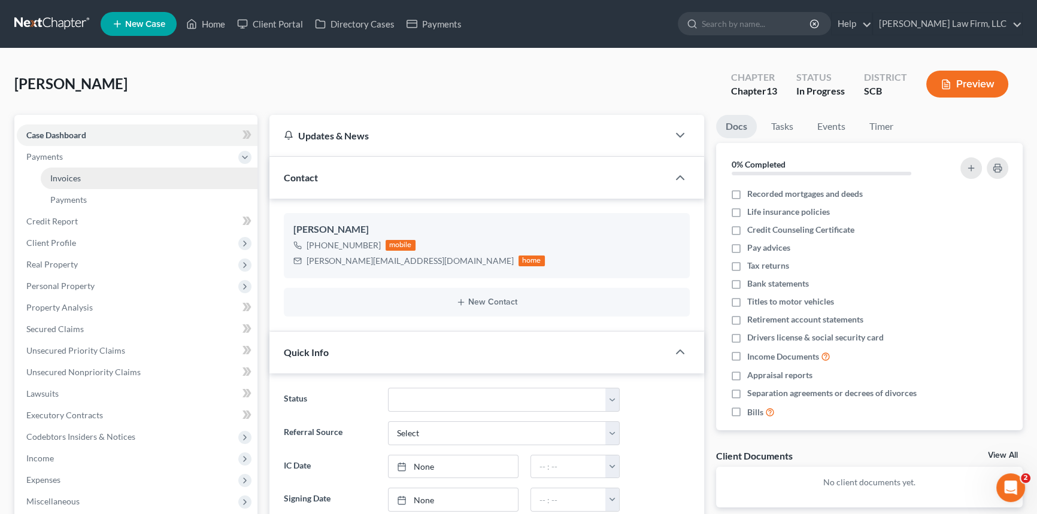
click at [88, 178] on link "Invoices" at bounding box center [149, 179] width 217 height 22
